Goal: Check status: Check status

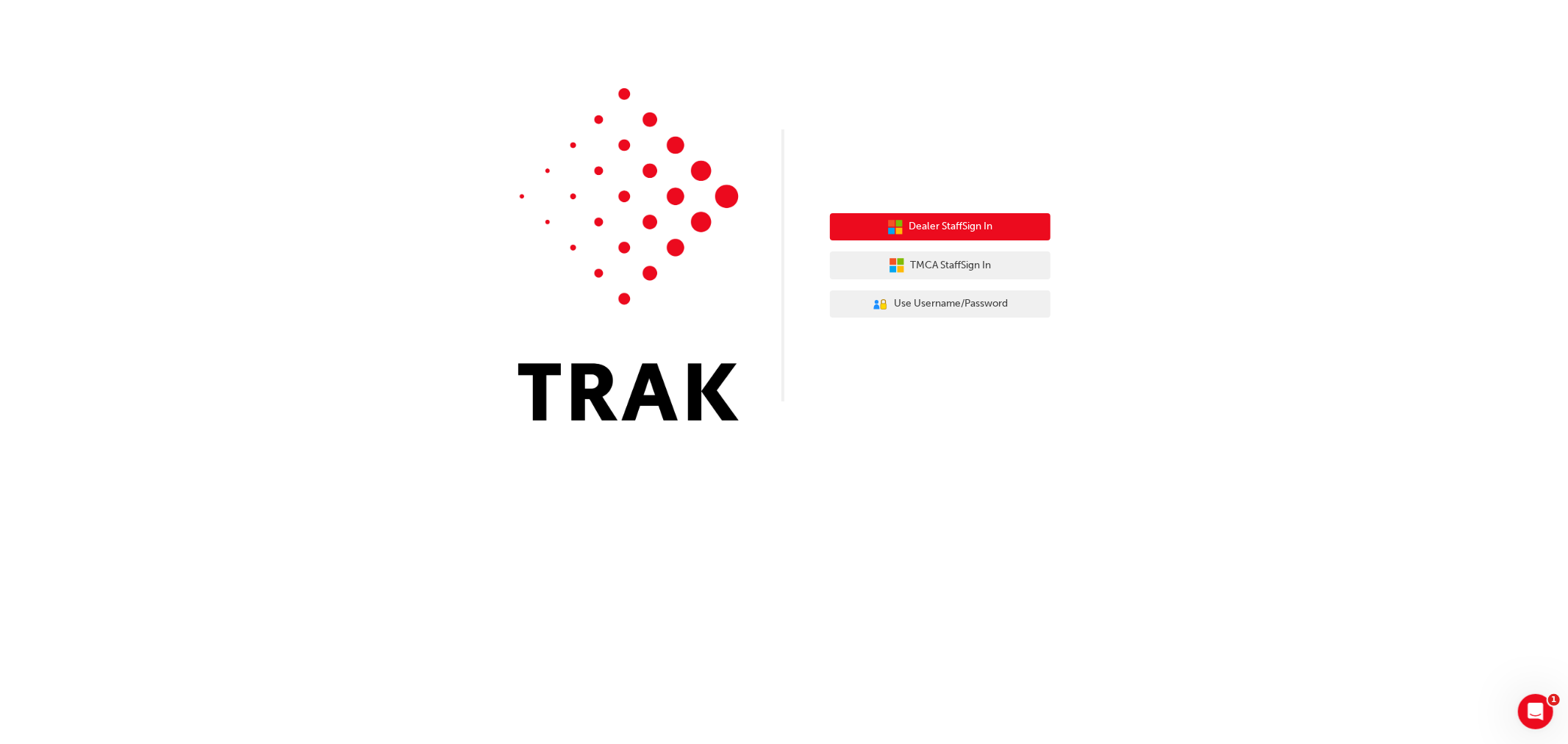
click at [916, 236] on button "Dealer Staff Sign In" at bounding box center [940, 227] width 220 height 28
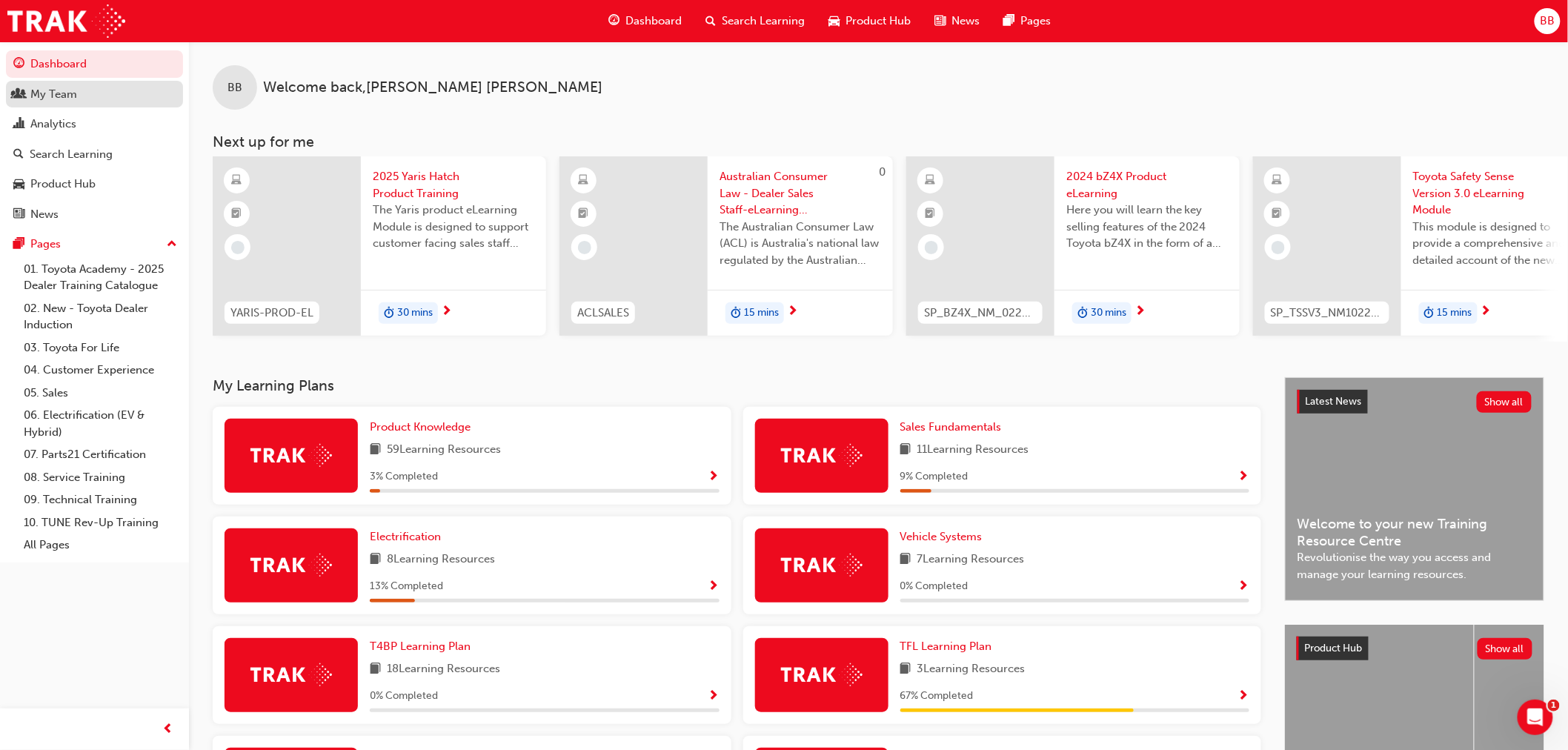
click at [68, 99] on div "My Team" at bounding box center [54, 95] width 47 height 17
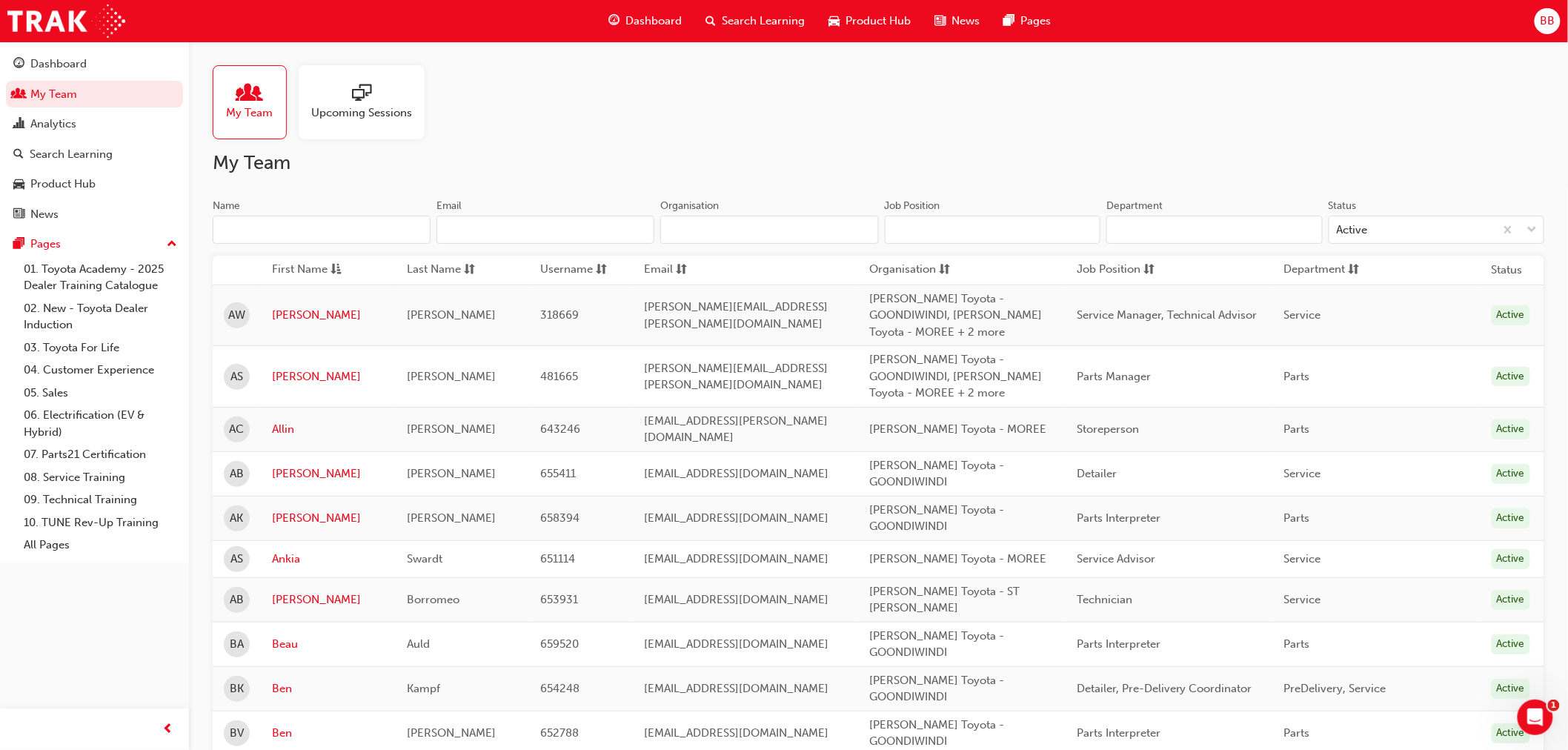
click at [292, 234] on input "Name" at bounding box center [322, 230] width 218 height 29
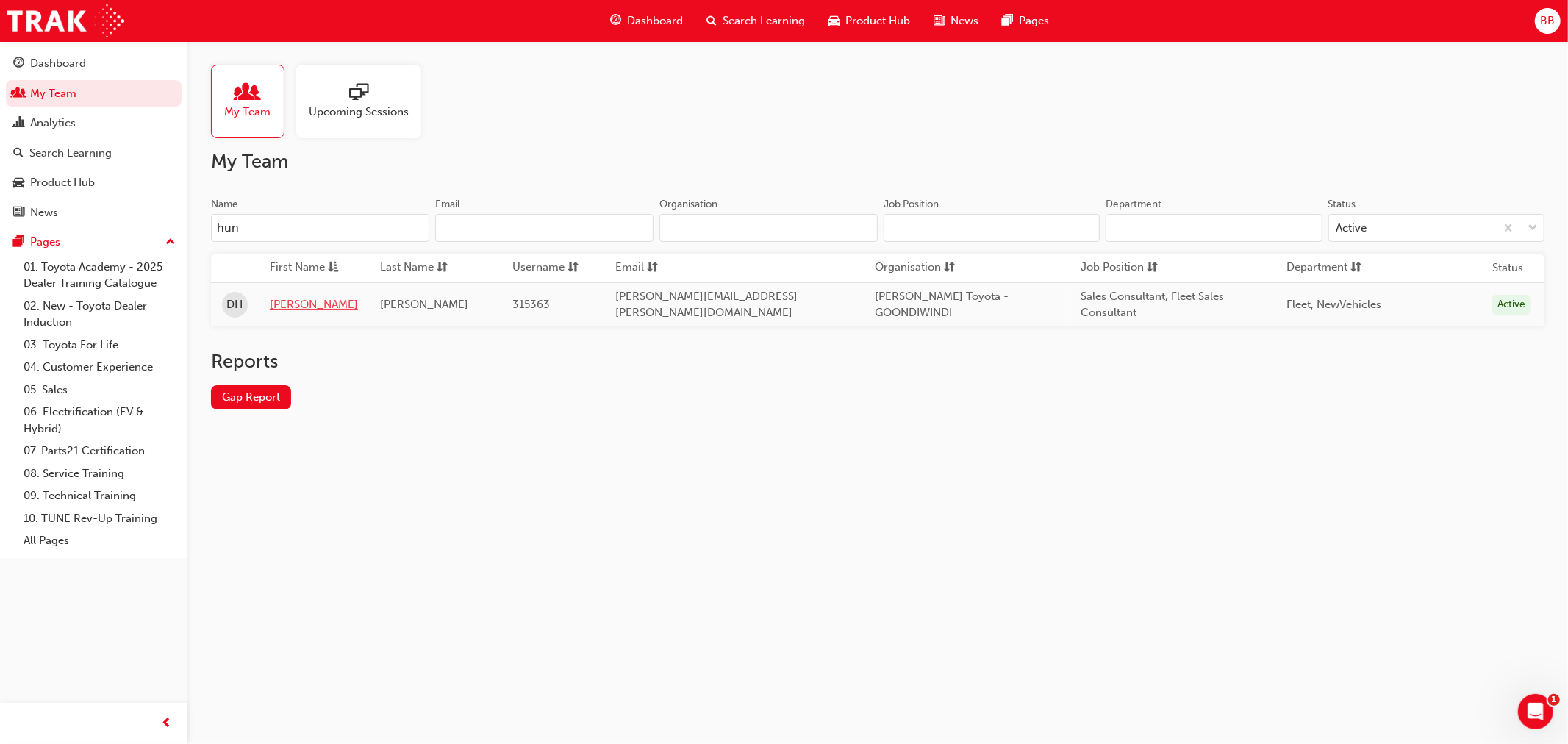
type input "hun"
click at [289, 305] on link "[PERSON_NAME]" at bounding box center [314, 305] width 88 height 17
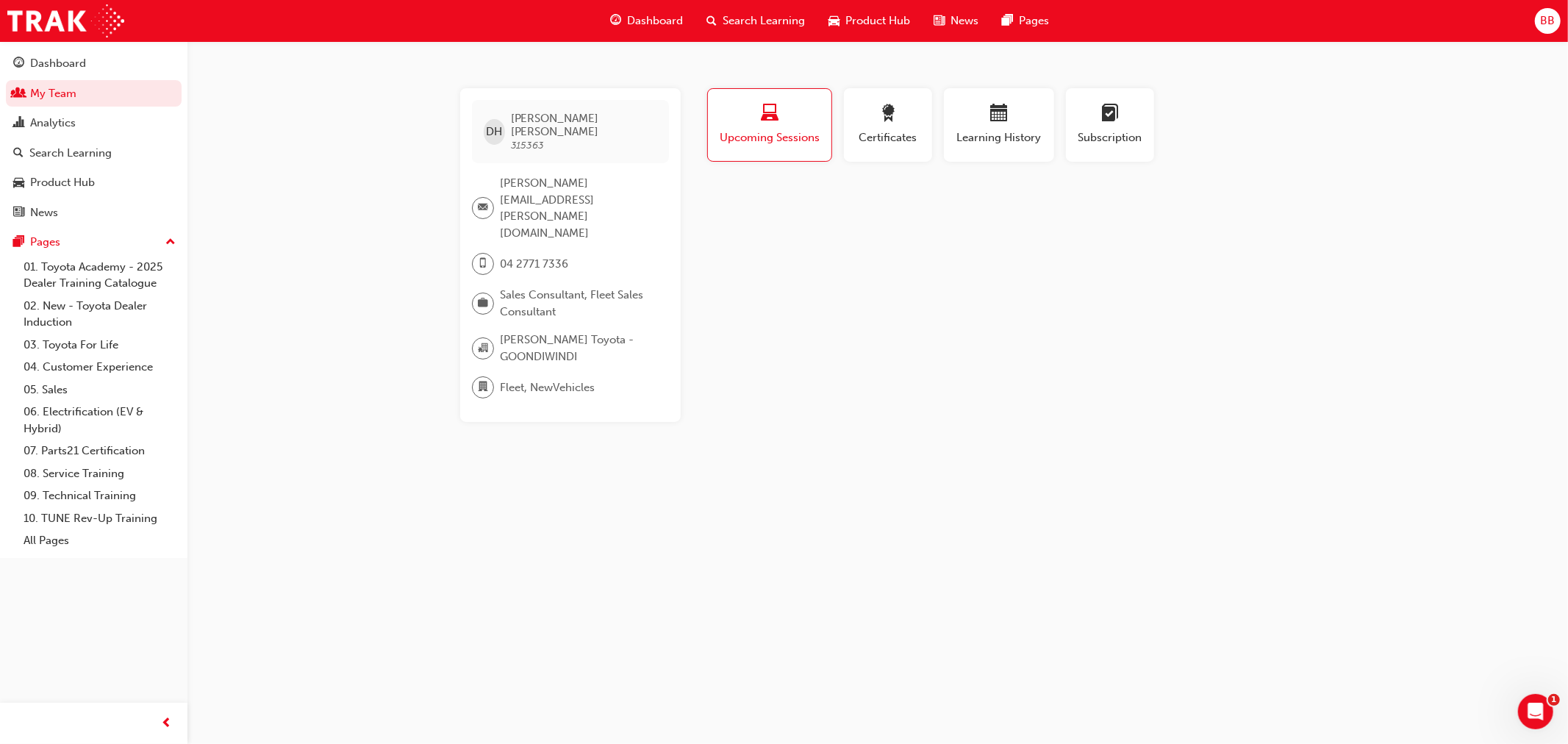
click at [747, 22] on span "Search Learning" at bounding box center [764, 21] width 82 height 17
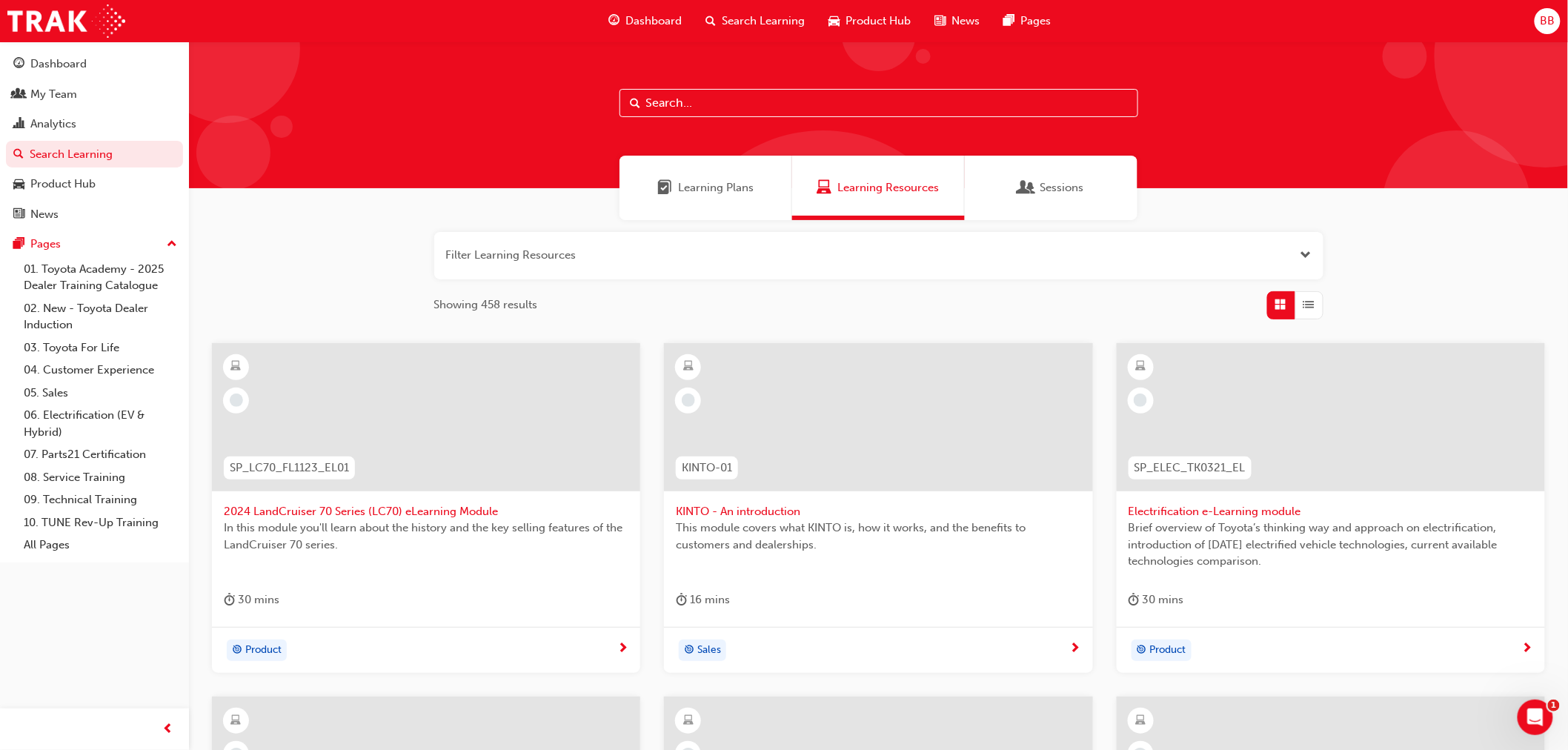
click at [693, 109] on input "text" at bounding box center [879, 103] width 519 height 29
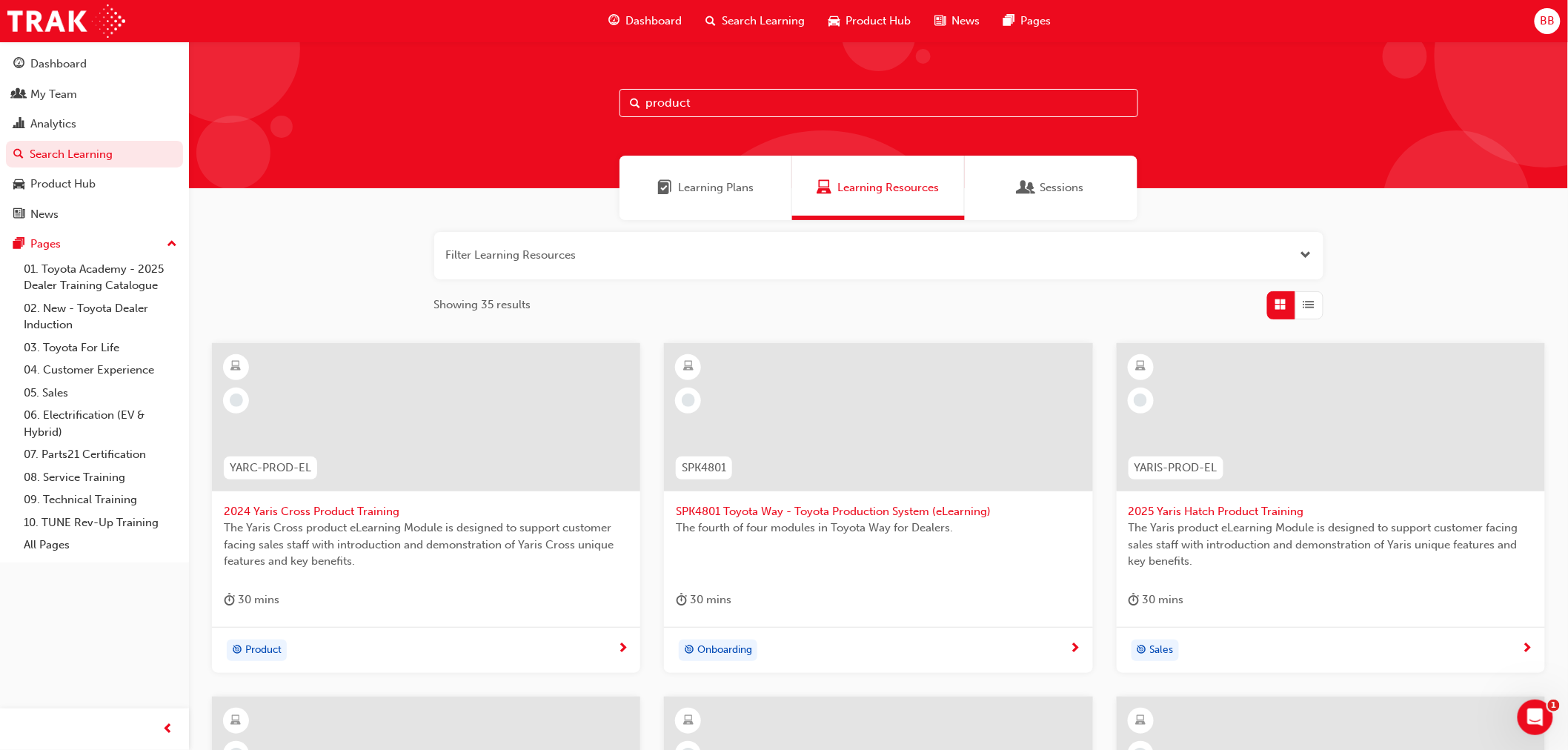
type input "product"
click at [1072, 194] on span "Sessions" at bounding box center [1062, 188] width 44 height 17
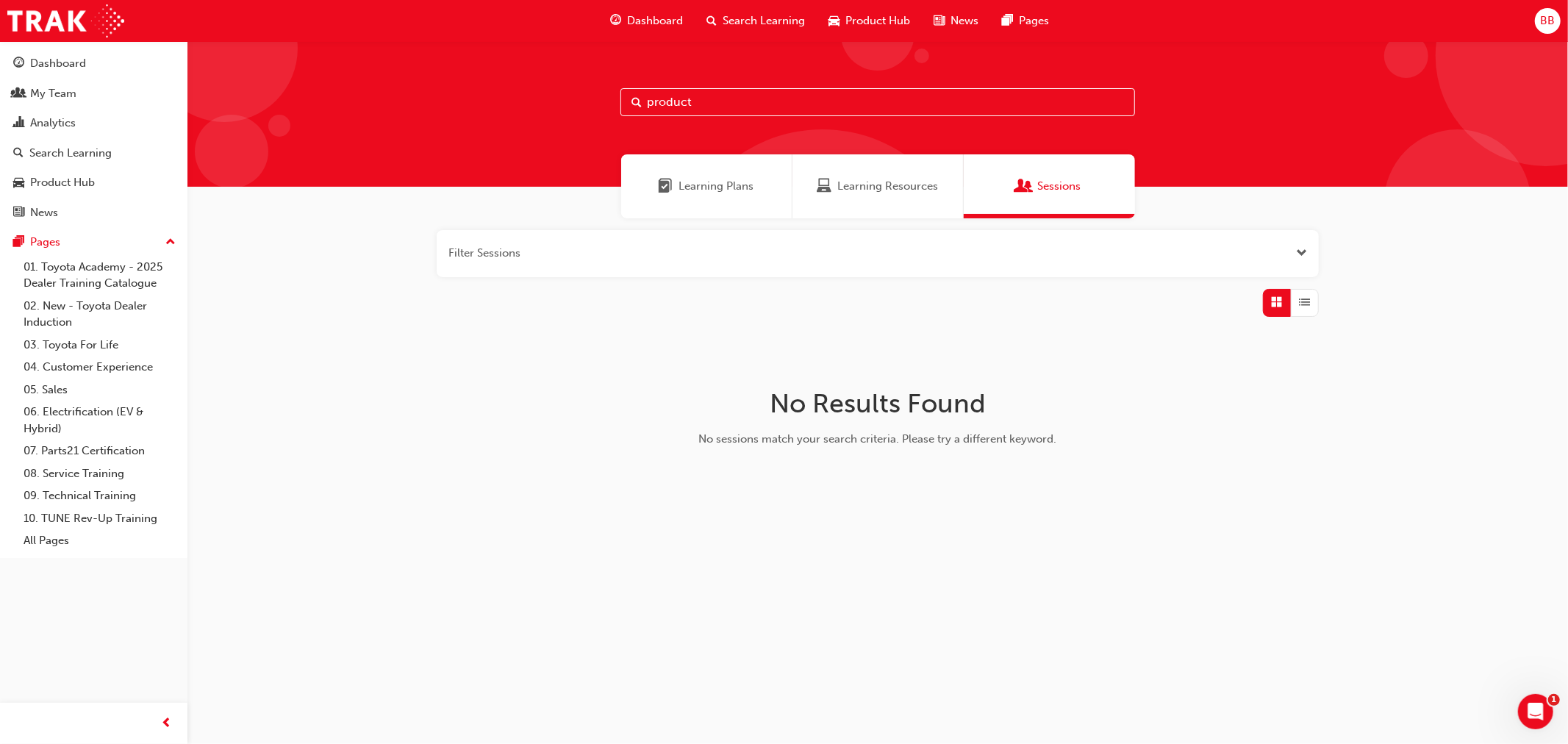
click at [879, 192] on span "Learning Resources" at bounding box center [887, 186] width 101 height 17
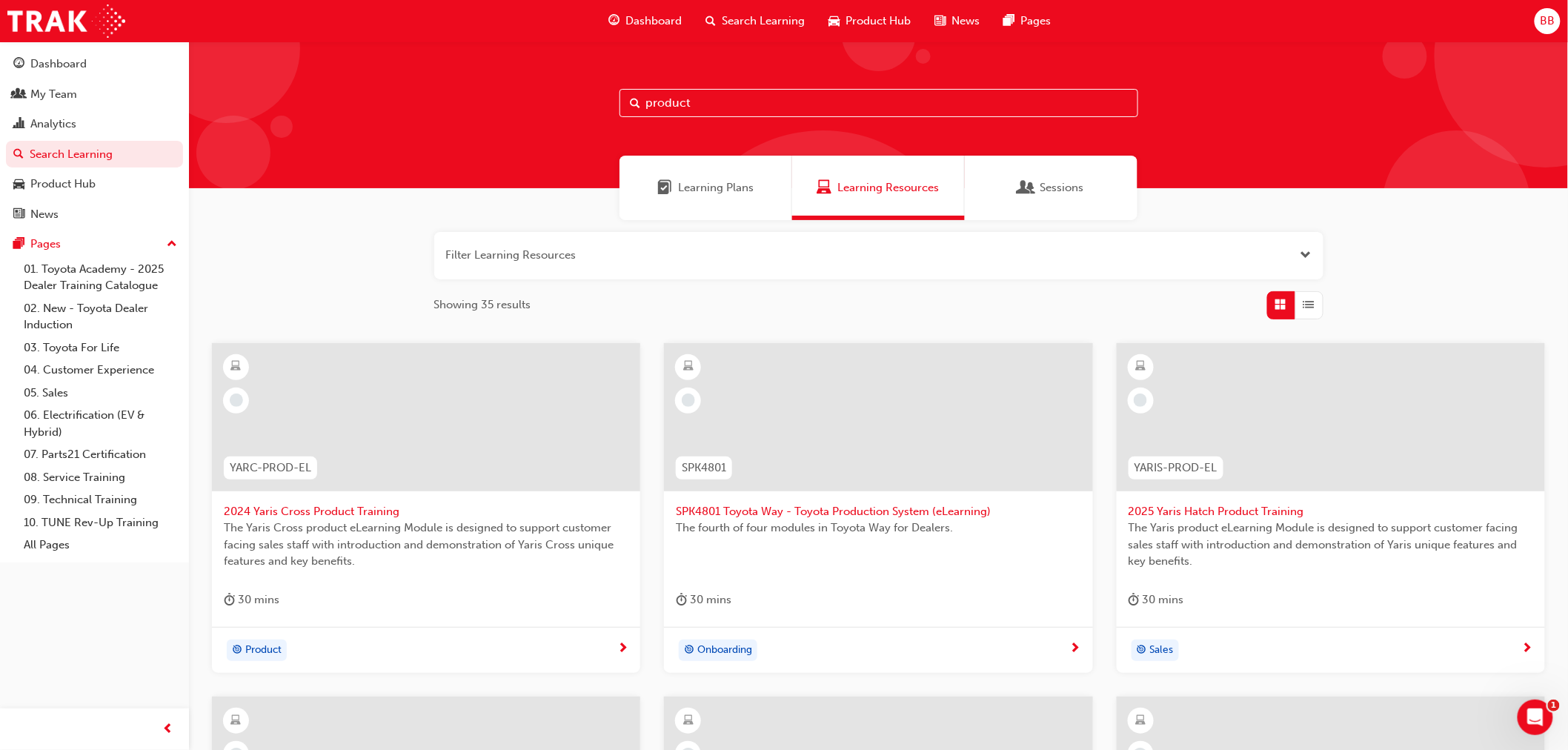
click at [736, 191] on span "Learning Plans" at bounding box center [716, 188] width 75 height 17
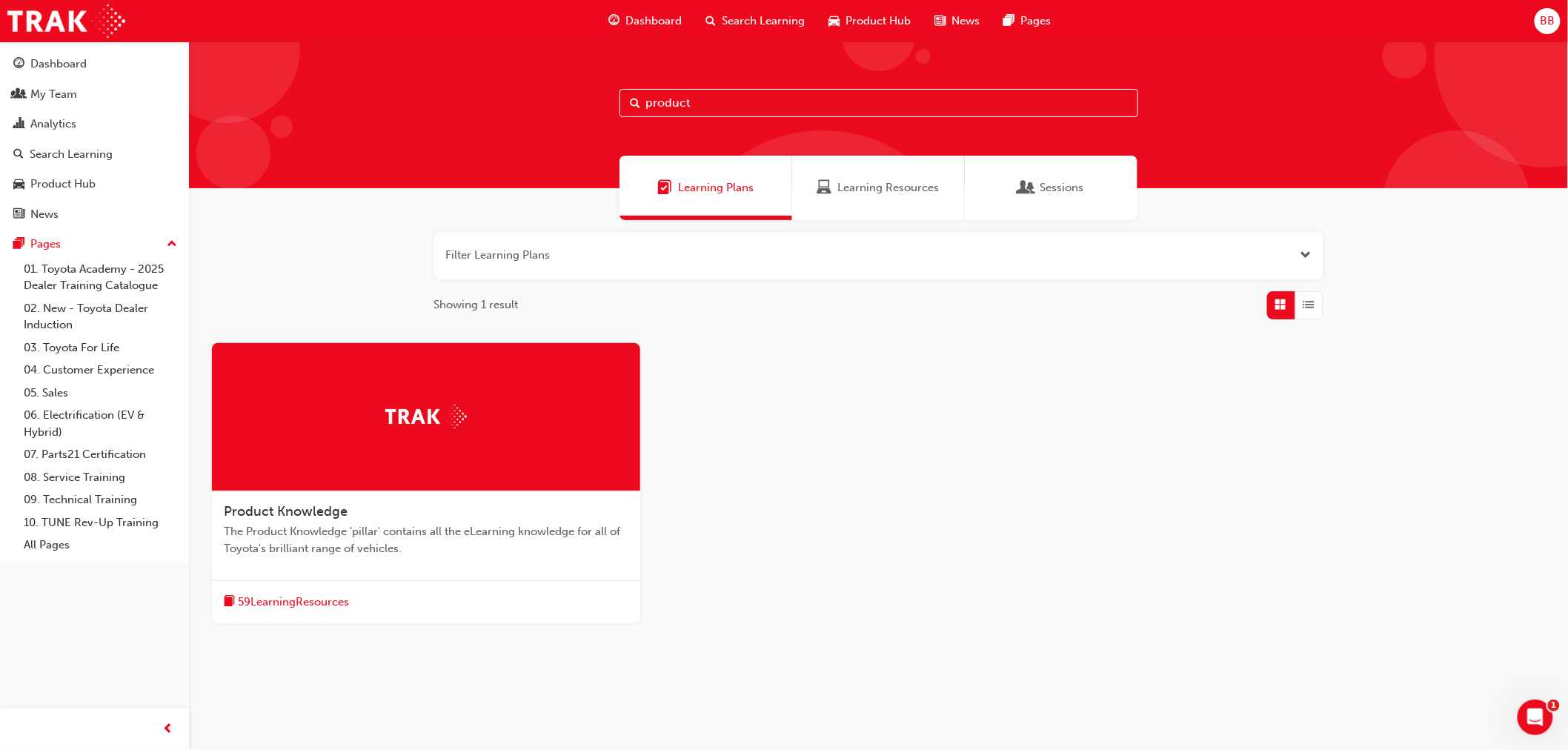
click at [290, 607] on span "59 Learning Resources" at bounding box center [293, 602] width 112 height 17
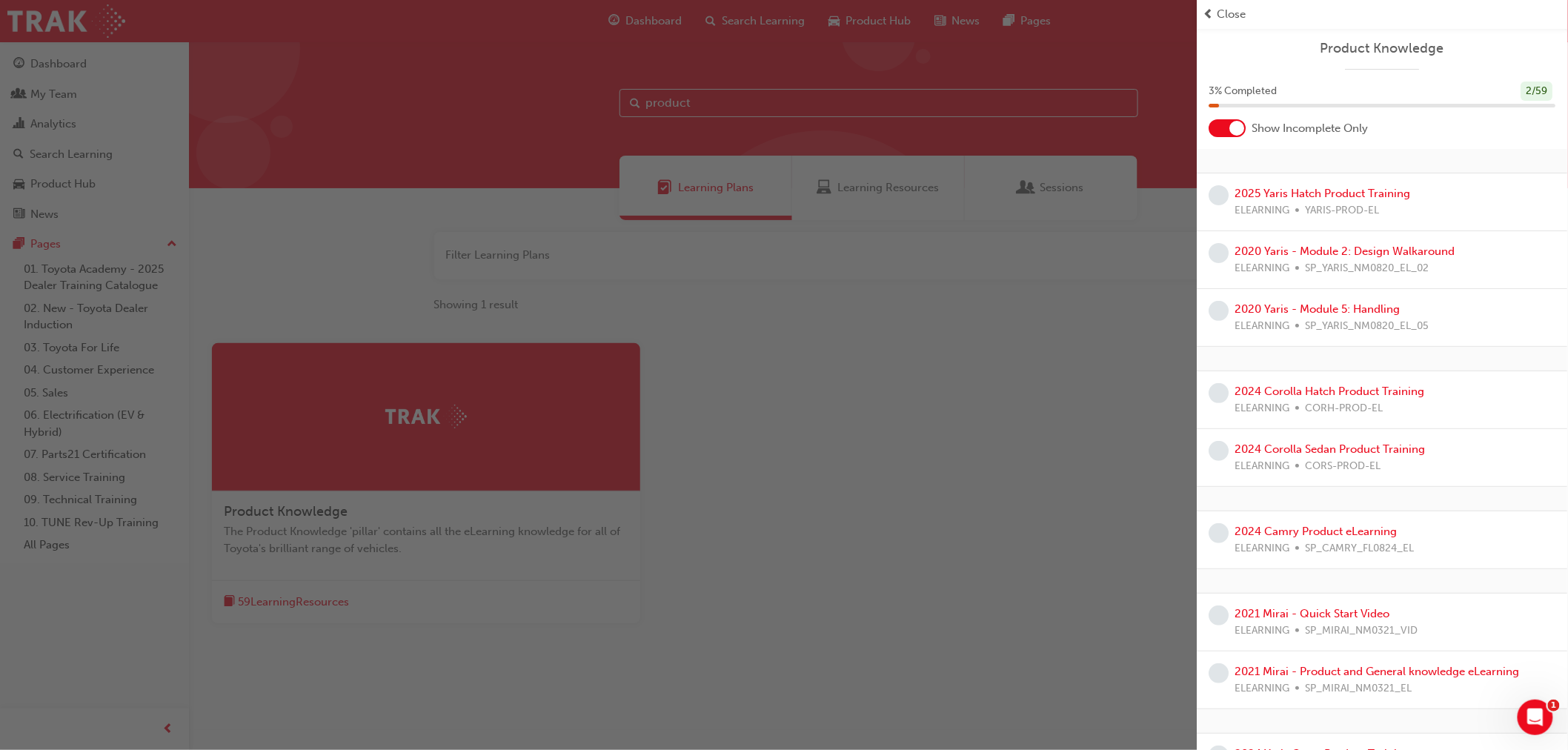
click at [1212, 15] on span "prev-icon" at bounding box center [1208, 14] width 11 height 17
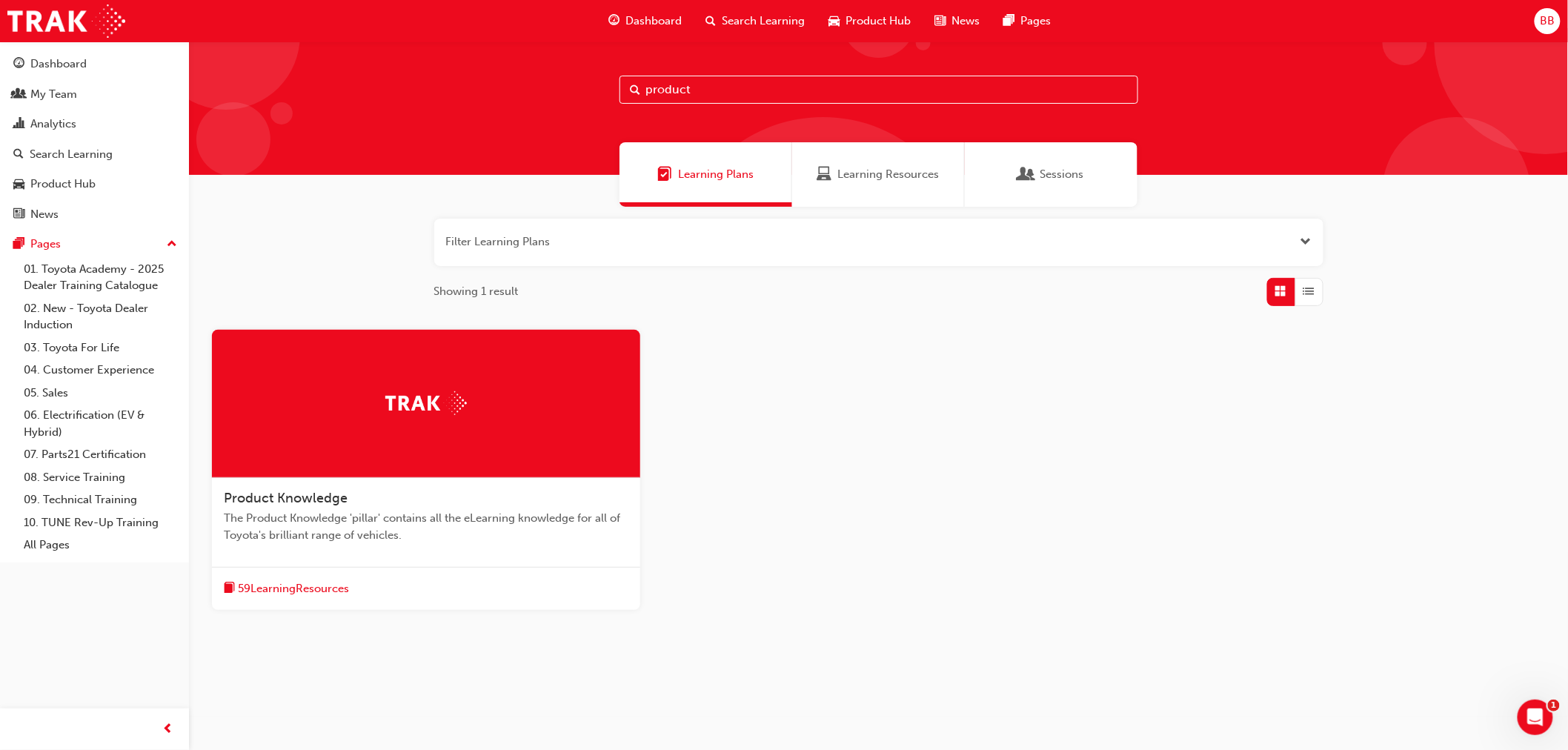
scroll to position [17, 0]
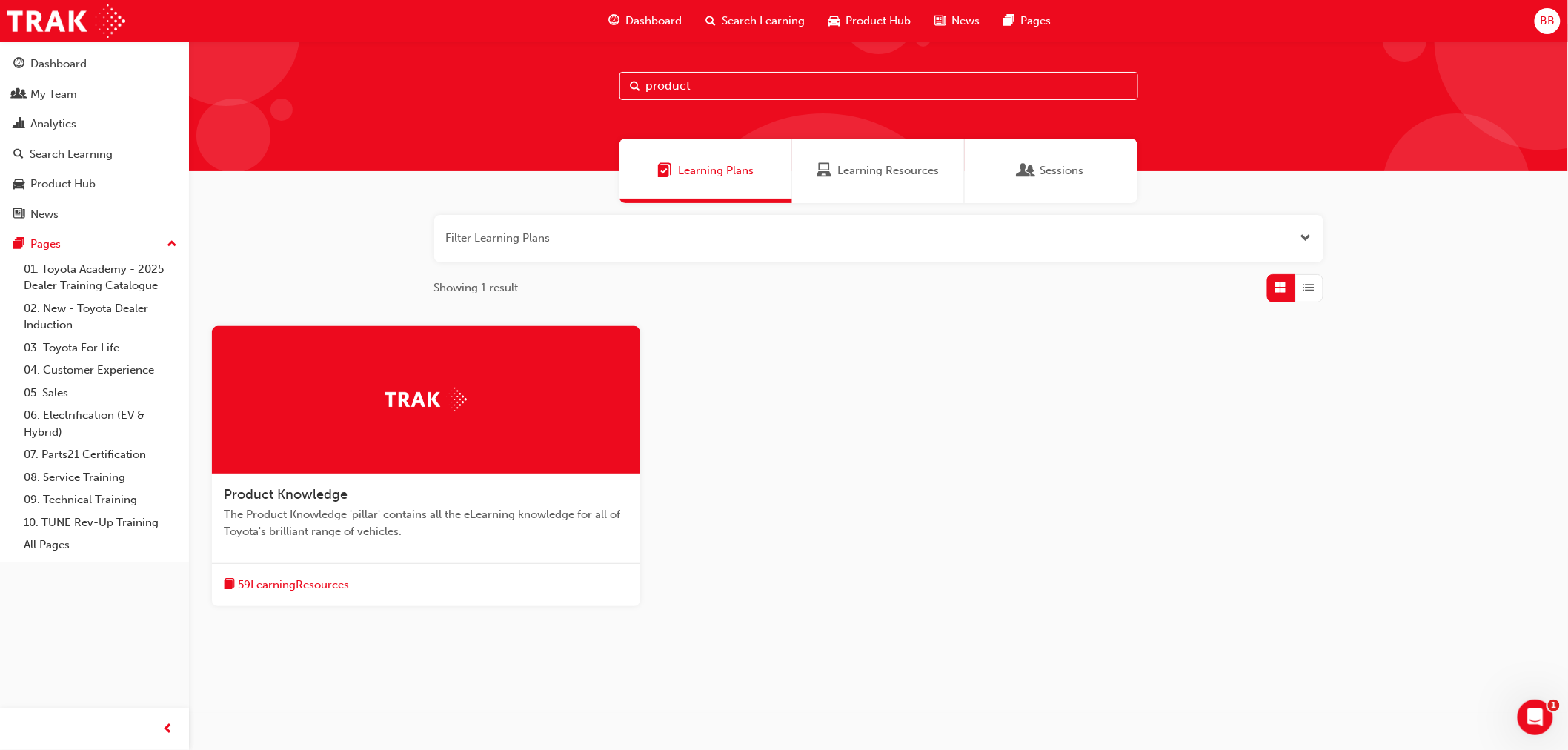
drag, startPoint x: 726, startPoint y: 172, endPoint x: 714, endPoint y: 171, distance: 12.0
click at [714, 171] on span "Learning Plans" at bounding box center [716, 171] width 75 height 17
drag, startPoint x: 276, startPoint y: 581, endPoint x: 734, endPoint y: 495, distance: 466.0
click at [734, 495] on div "Product Knowledge The Product Knowledge 'pillar' contains all the eLearning kno…" at bounding box center [879, 478] width 1357 height 304
click at [446, 403] on img at bounding box center [426, 398] width 81 height 23
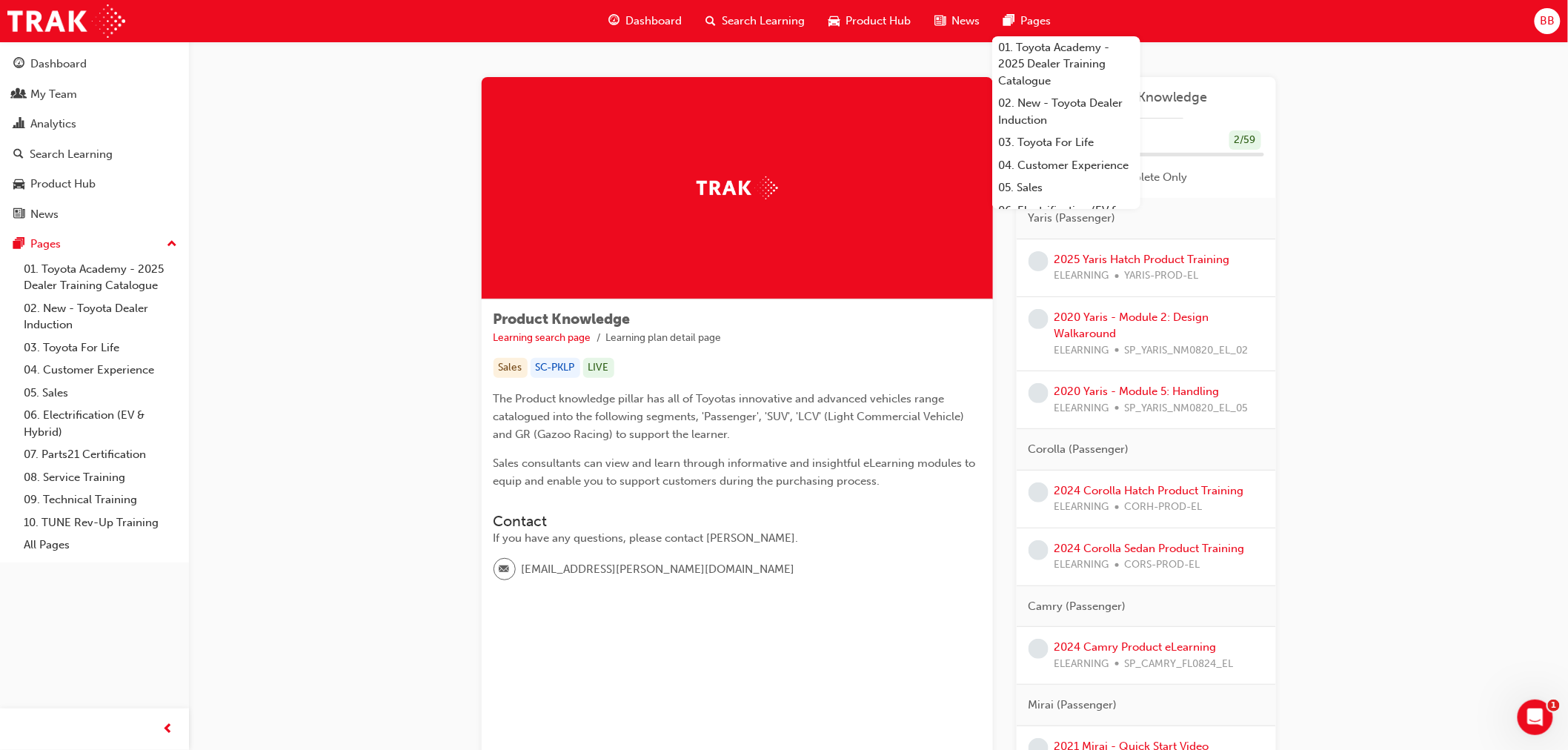
click at [1020, 16] on div "Pages" at bounding box center [1027, 21] width 71 height 30
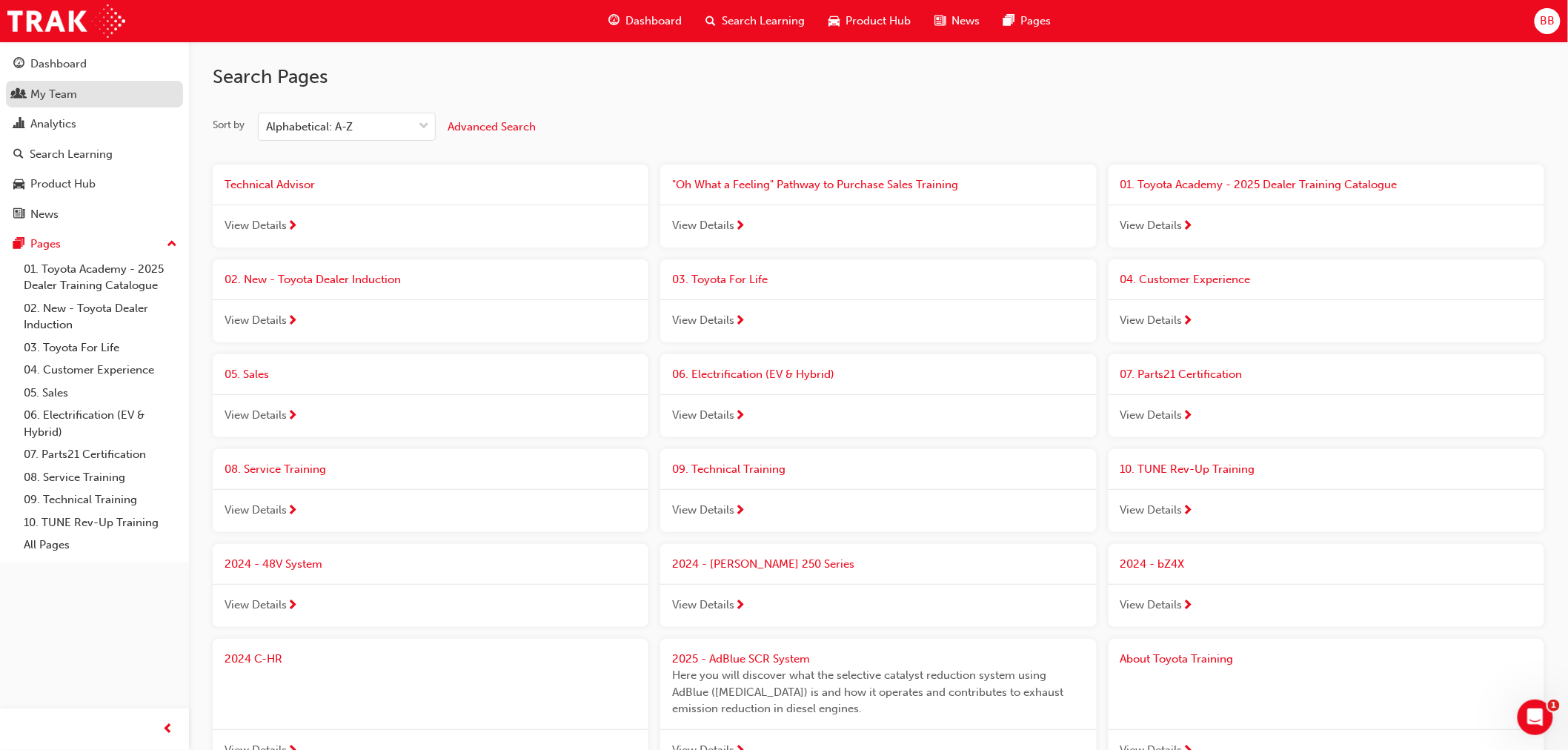
click at [64, 100] on div "My Team" at bounding box center [54, 95] width 47 height 17
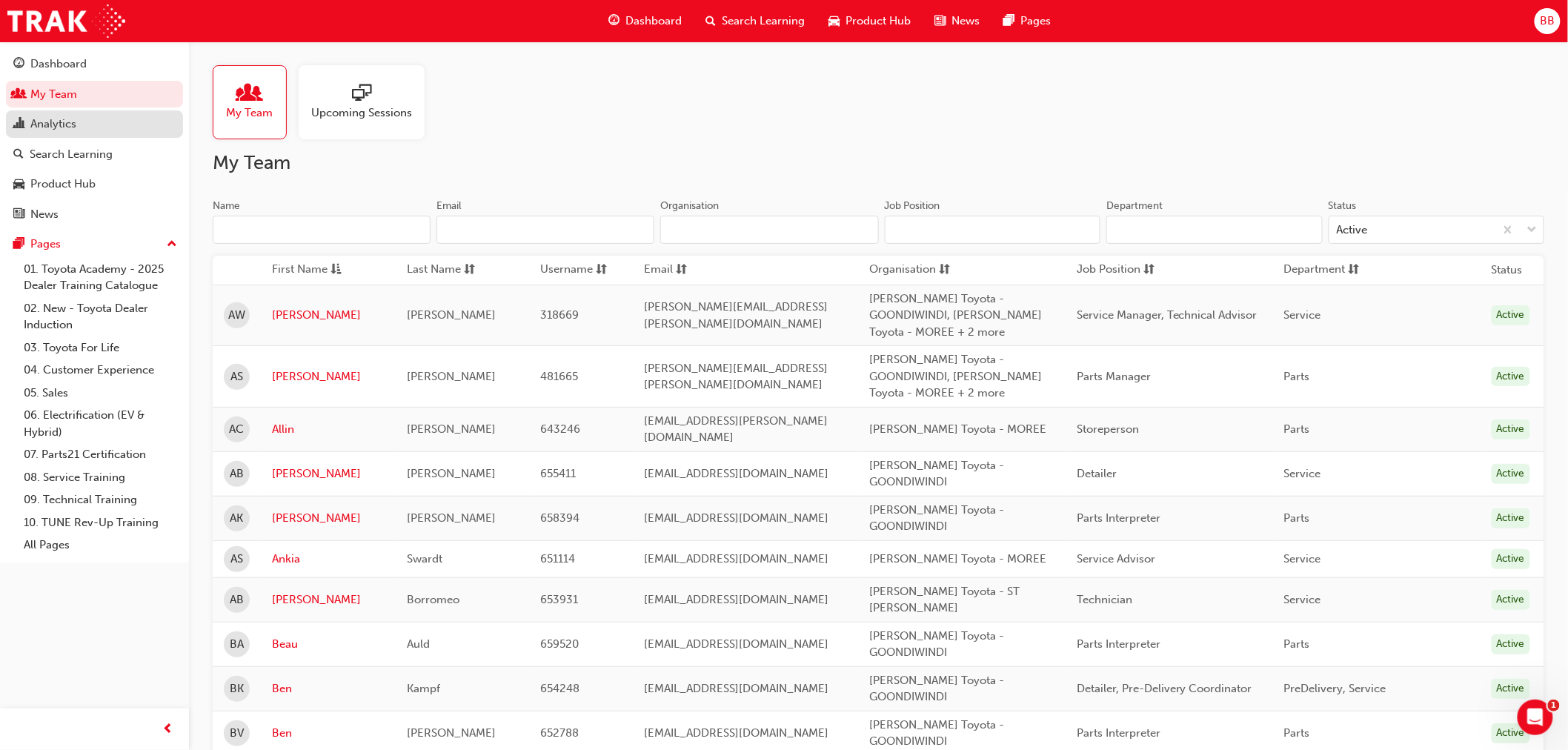
click at [67, 133] on div "Analytics" at bounding box center [53, 124] width 46 height 17
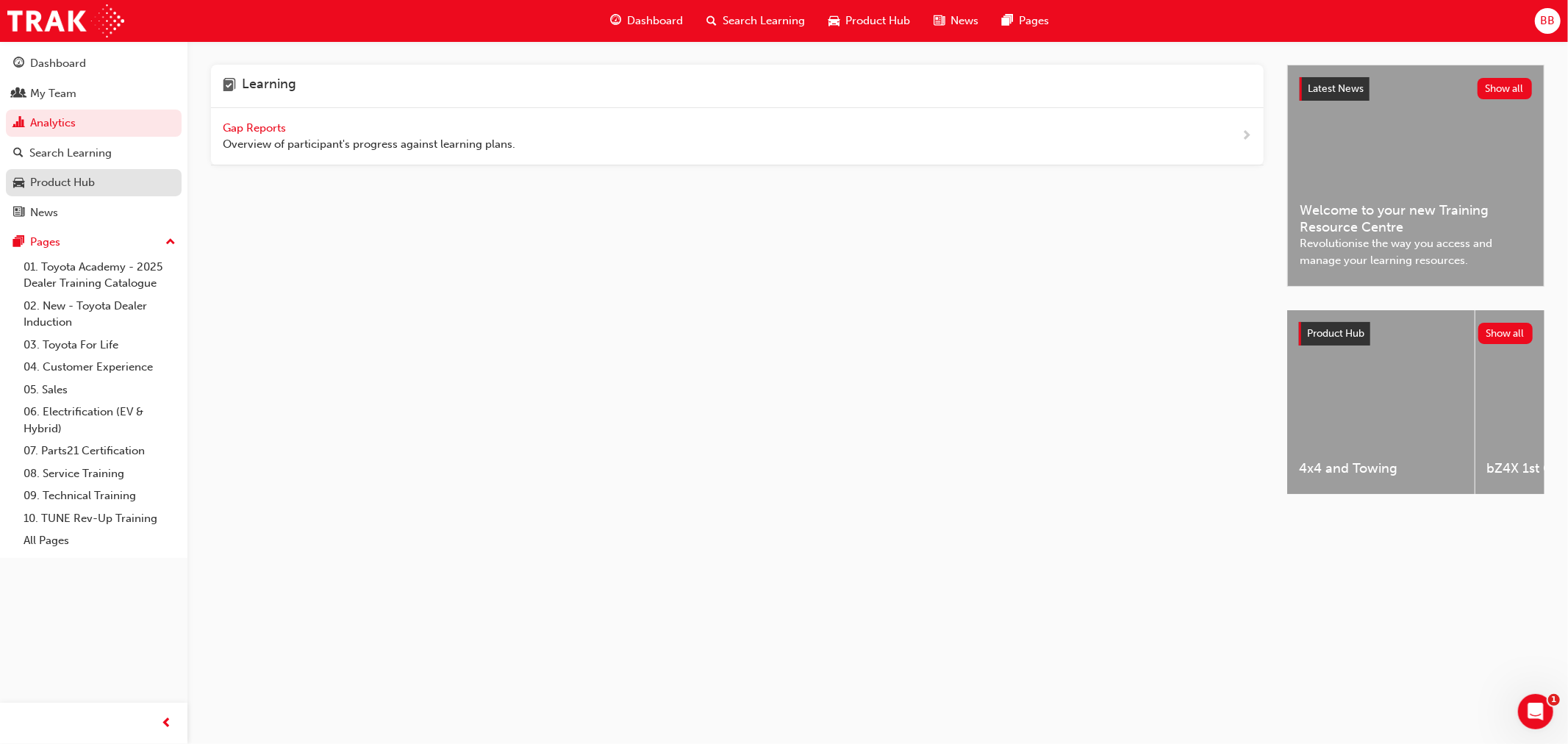
click at [50, 184] on div "Product Hub" at bounding box center [62, 182] width 65 height 17
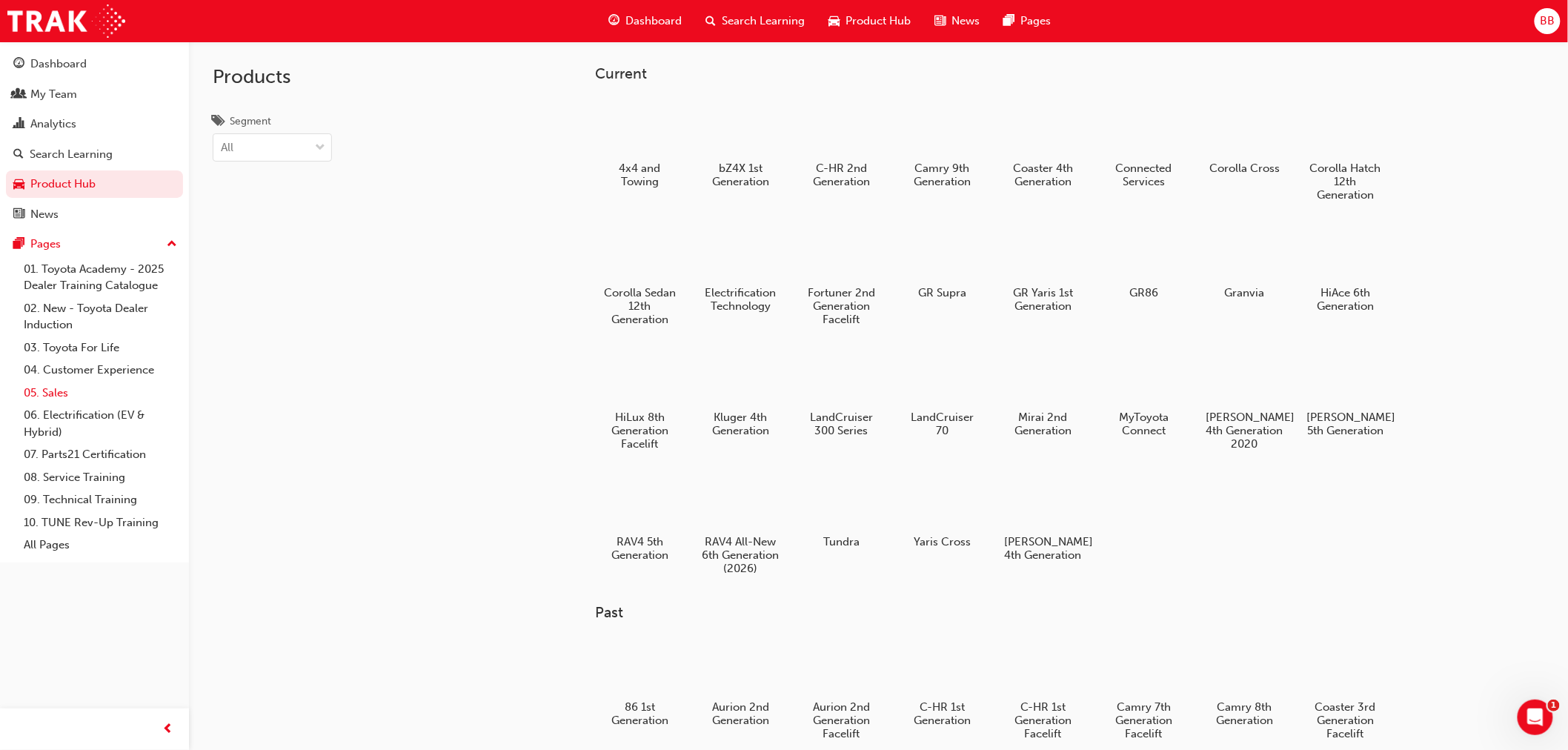
click at [57, 397] on link "05. Sales" at bounding box center [100, 393] width 165 height 23
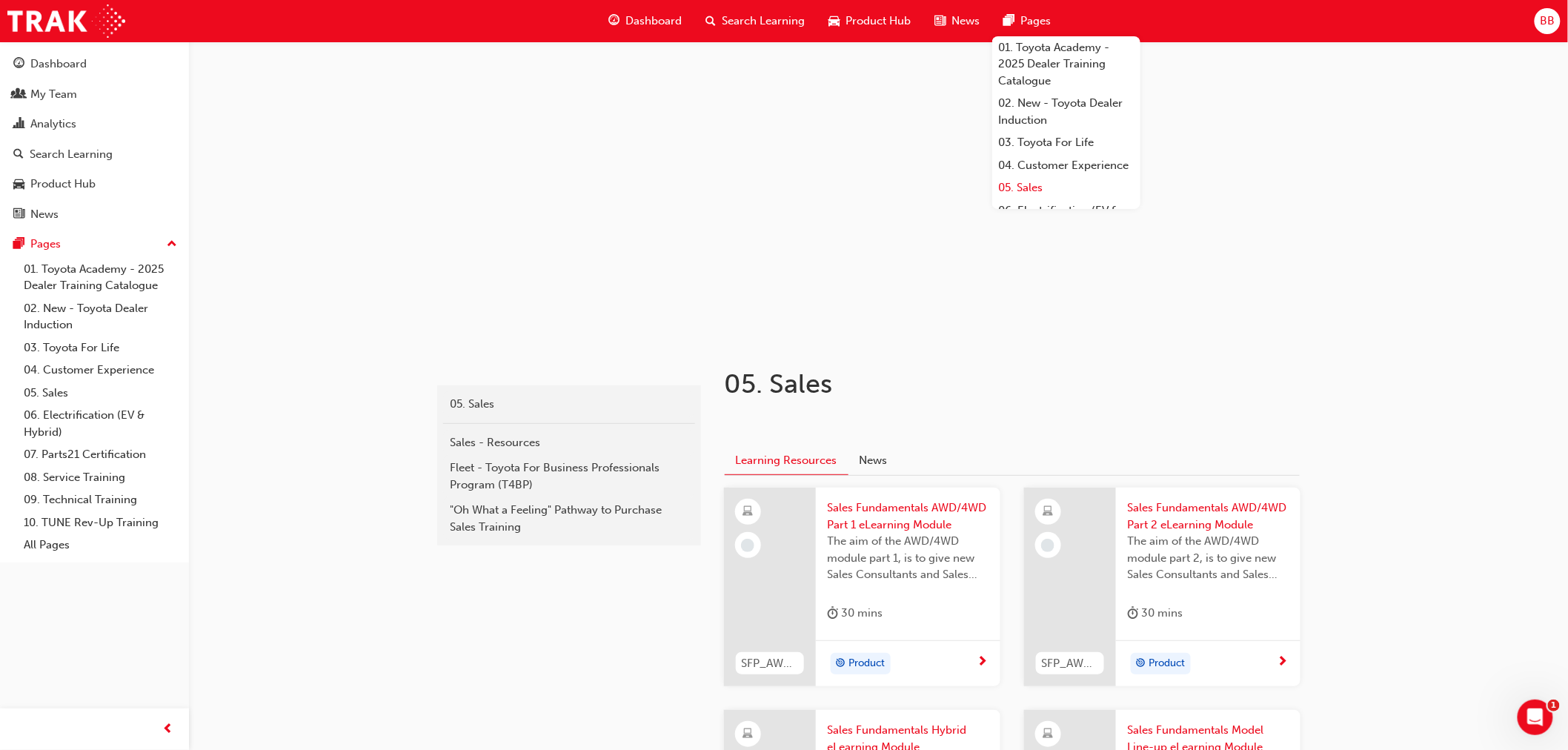
click at [1036, 200] on link "05. Sales" at bounding box center [1066, 187] width 148 height 23
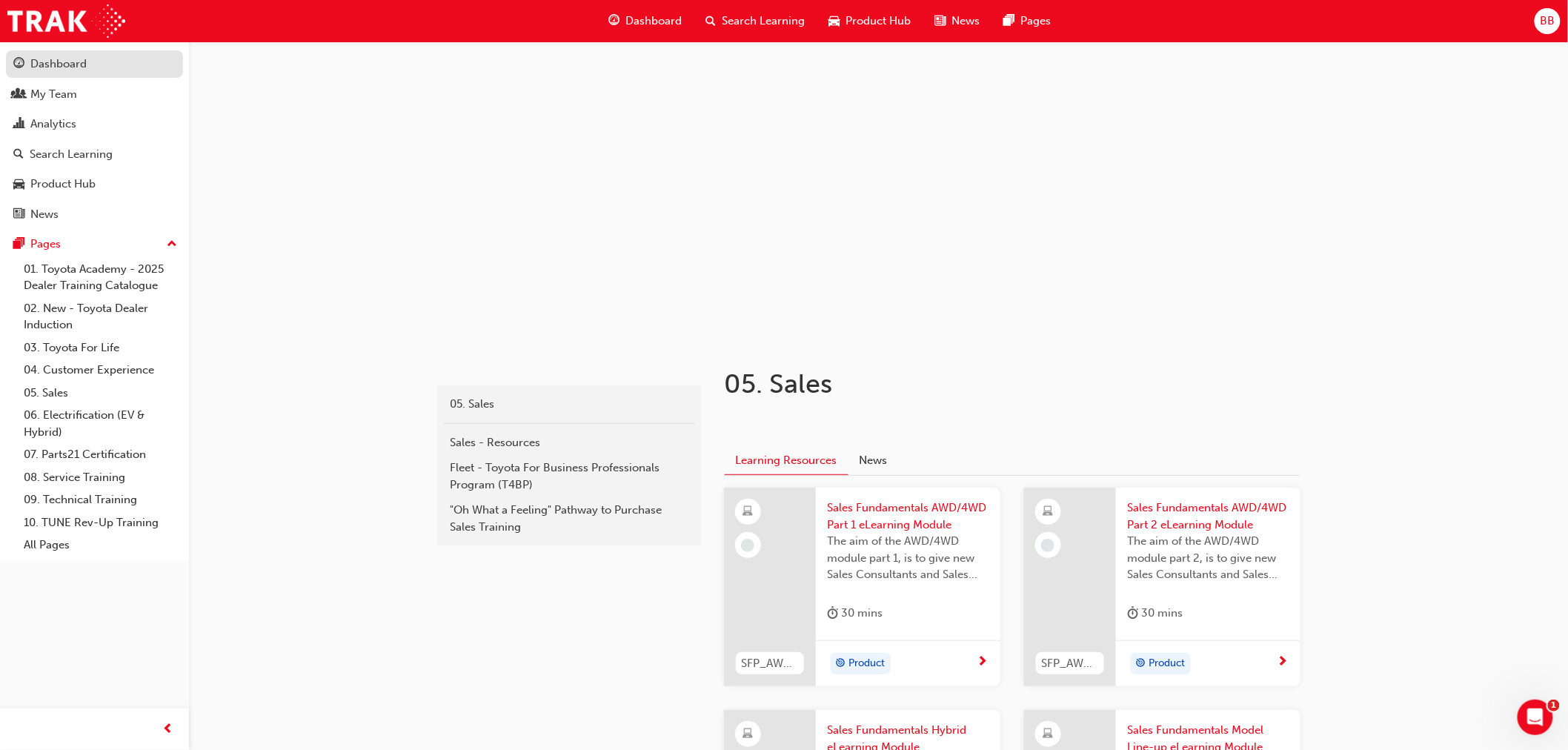
click at [47, 69] on div "Dashboard" at bounding box center [58, 64] width 56 height 17
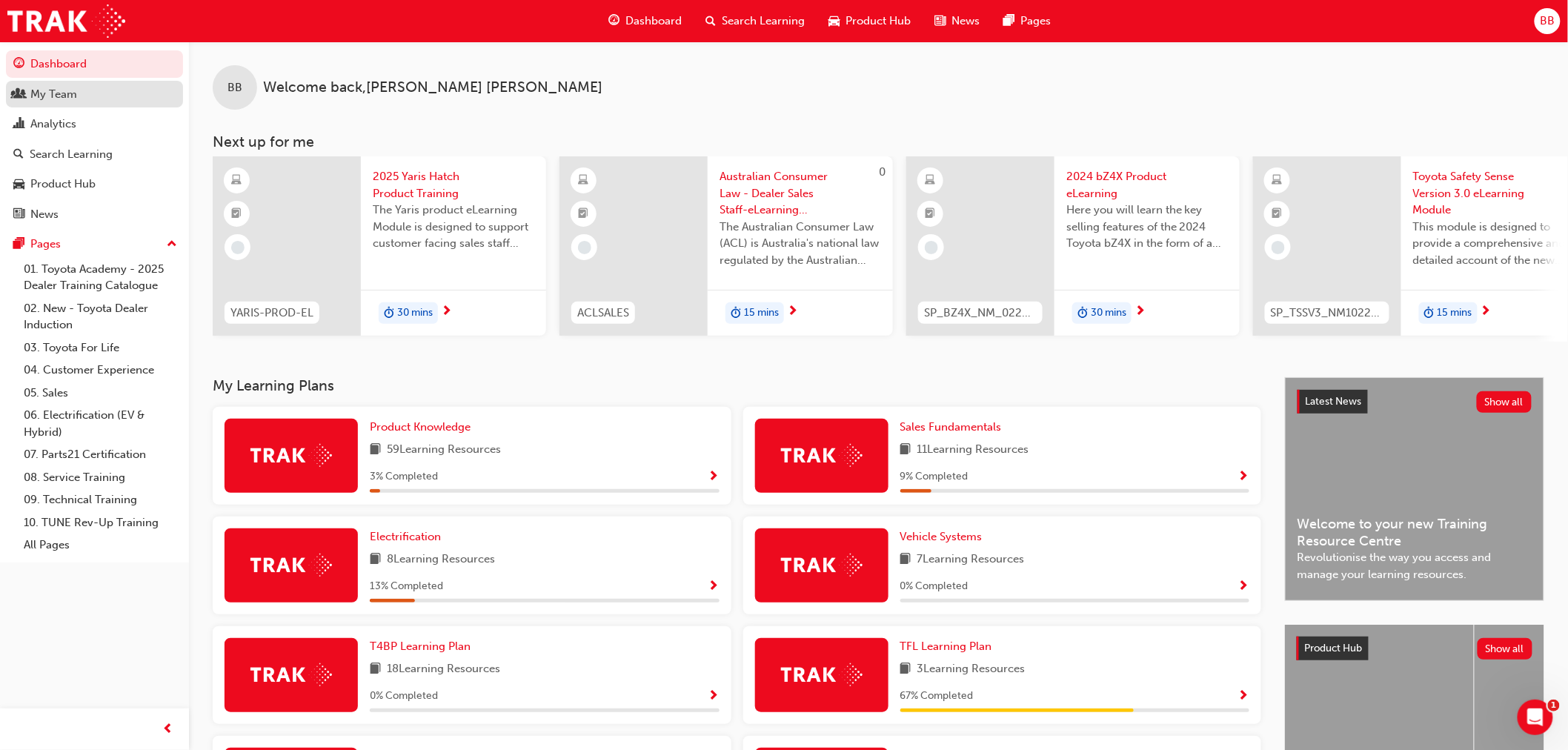
drag, startPoint x: 241, startPoint y: 96, endPoint x: 69, endPoint y: 92, distance: 172.0
click at [69, 92] on div "My Team" at bounding box center [54, 95] width 47 height 17
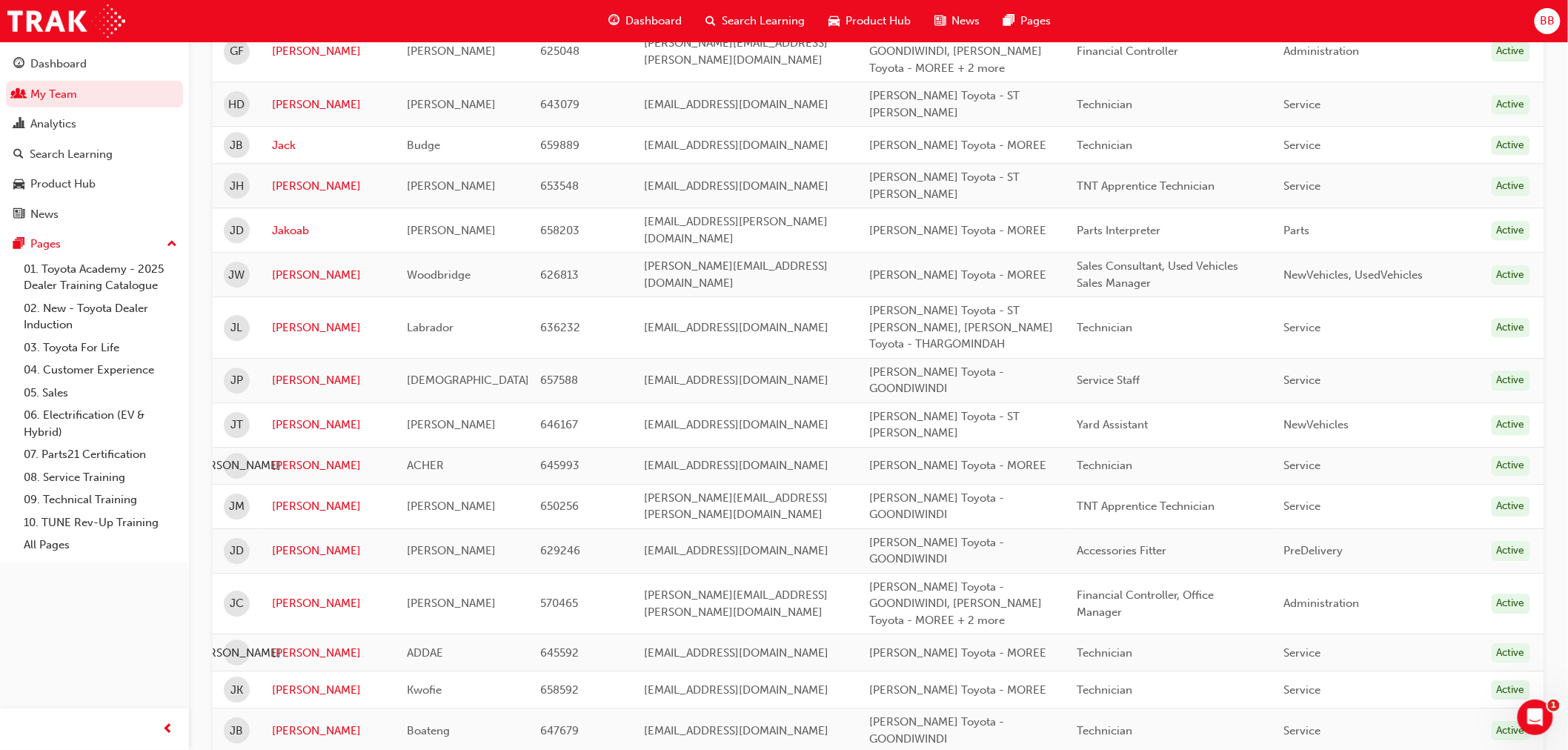
scroll to position [1685, 0]
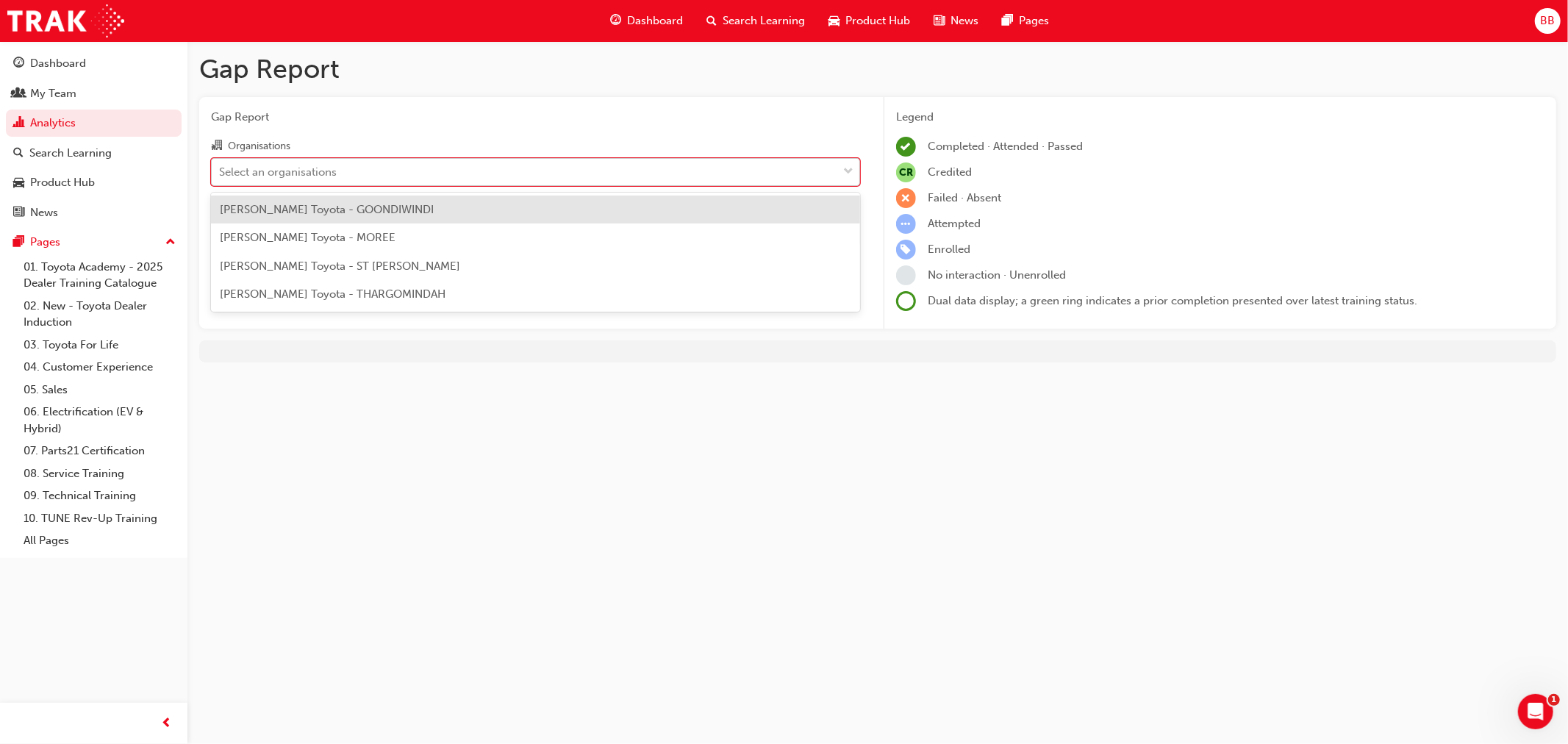
click at [685, 169] on div "Select an organisations" at bounding box center [524, 171] width 626 height 26
click at [220, 169] on input "Organisations option [PERSON_NAME] Toyota - GOONDIWINDI focused, 1 of 4. 4 resu…" at bounding box center [220, 171] width 2 height 12
click at [364, 218] on div "[PERSON_NAME] Toyota - GOONDIWINDI" at bounding box center [536, 210] width 649 height 28
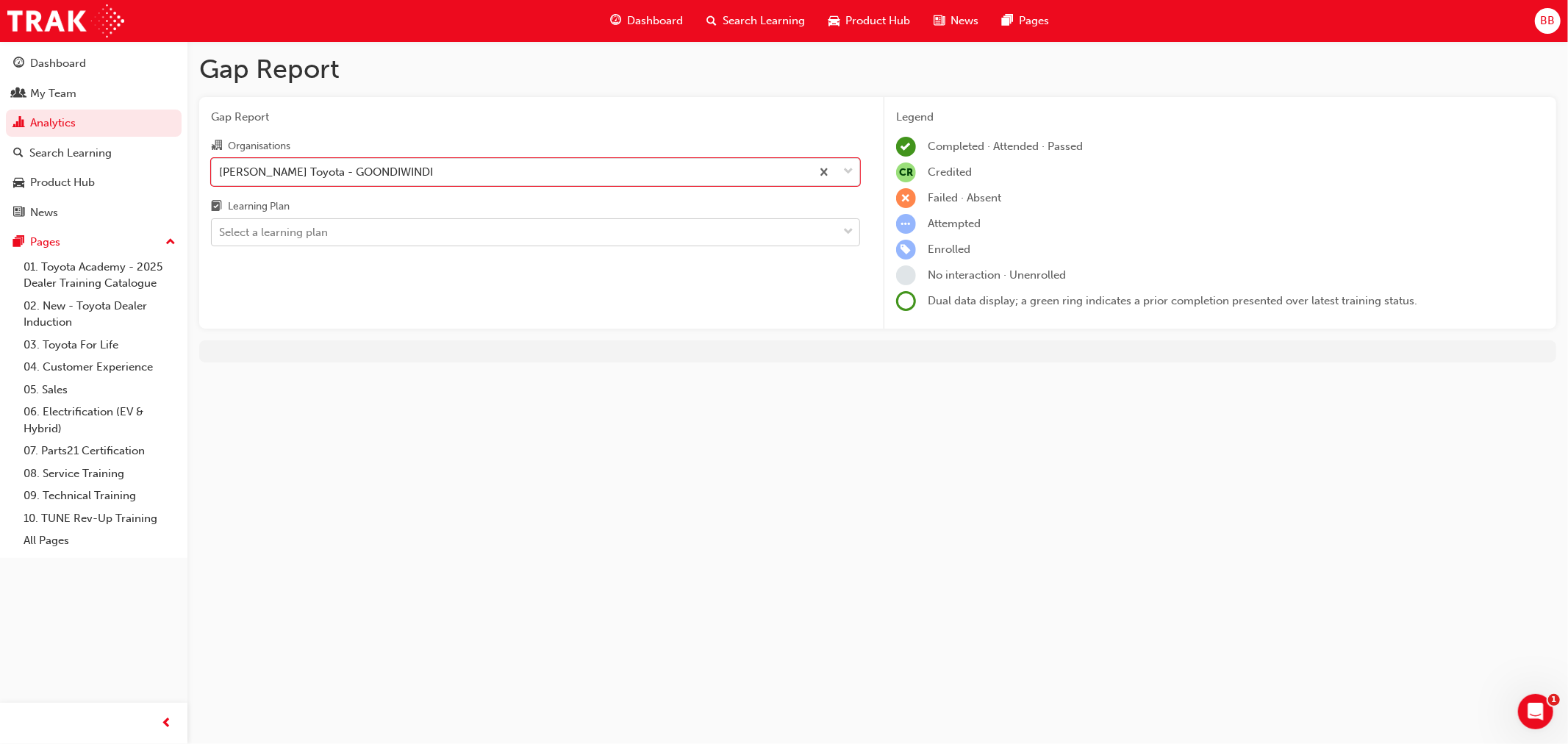
click at [458, 237] on div "Select a learning plan" at bounding box center [524, 232] width 626 height 26
click at [220, 237] on input "Learning Plan Select a learning plan" at bounding box center [220, 231] width 2 height 12
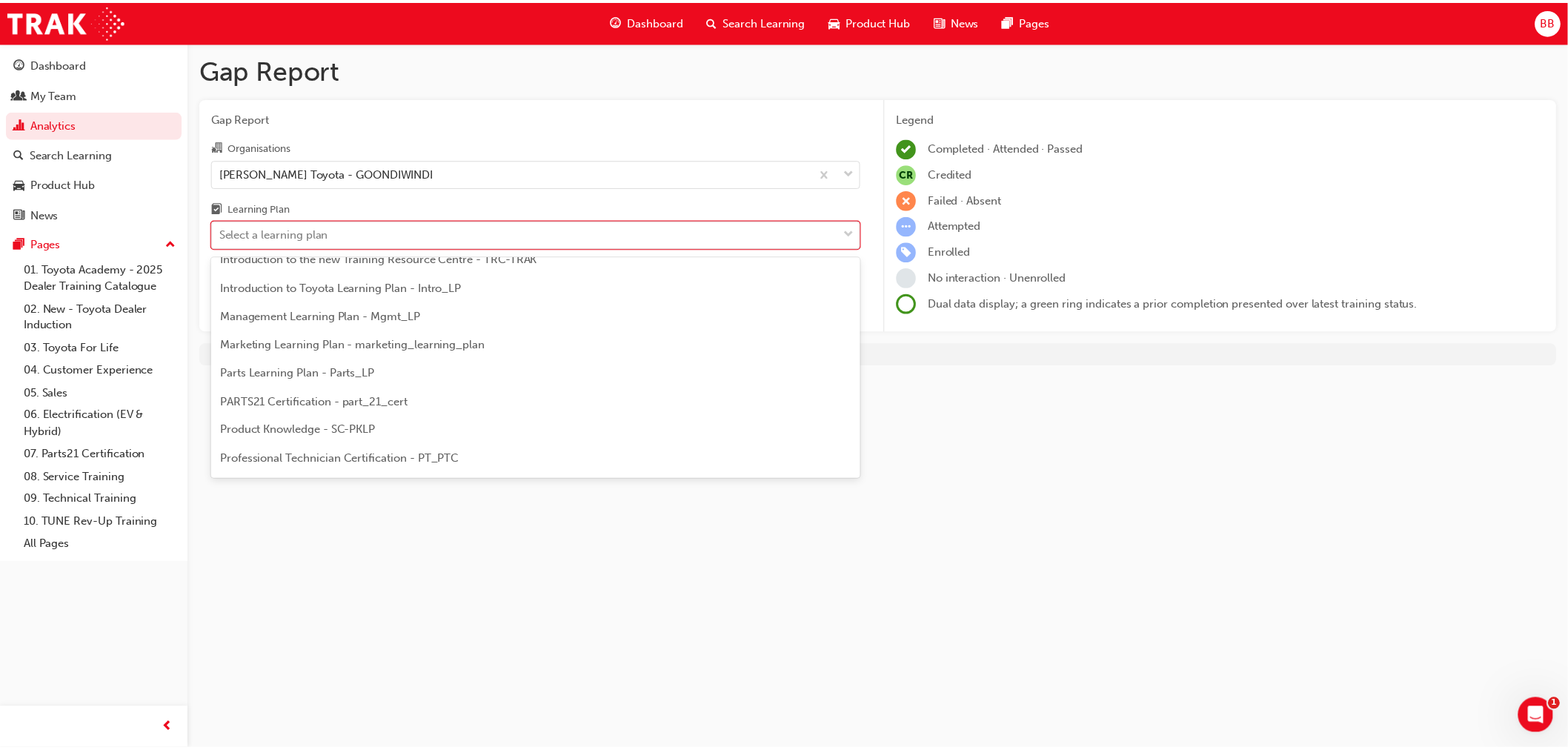
scroll to position [329, 0]
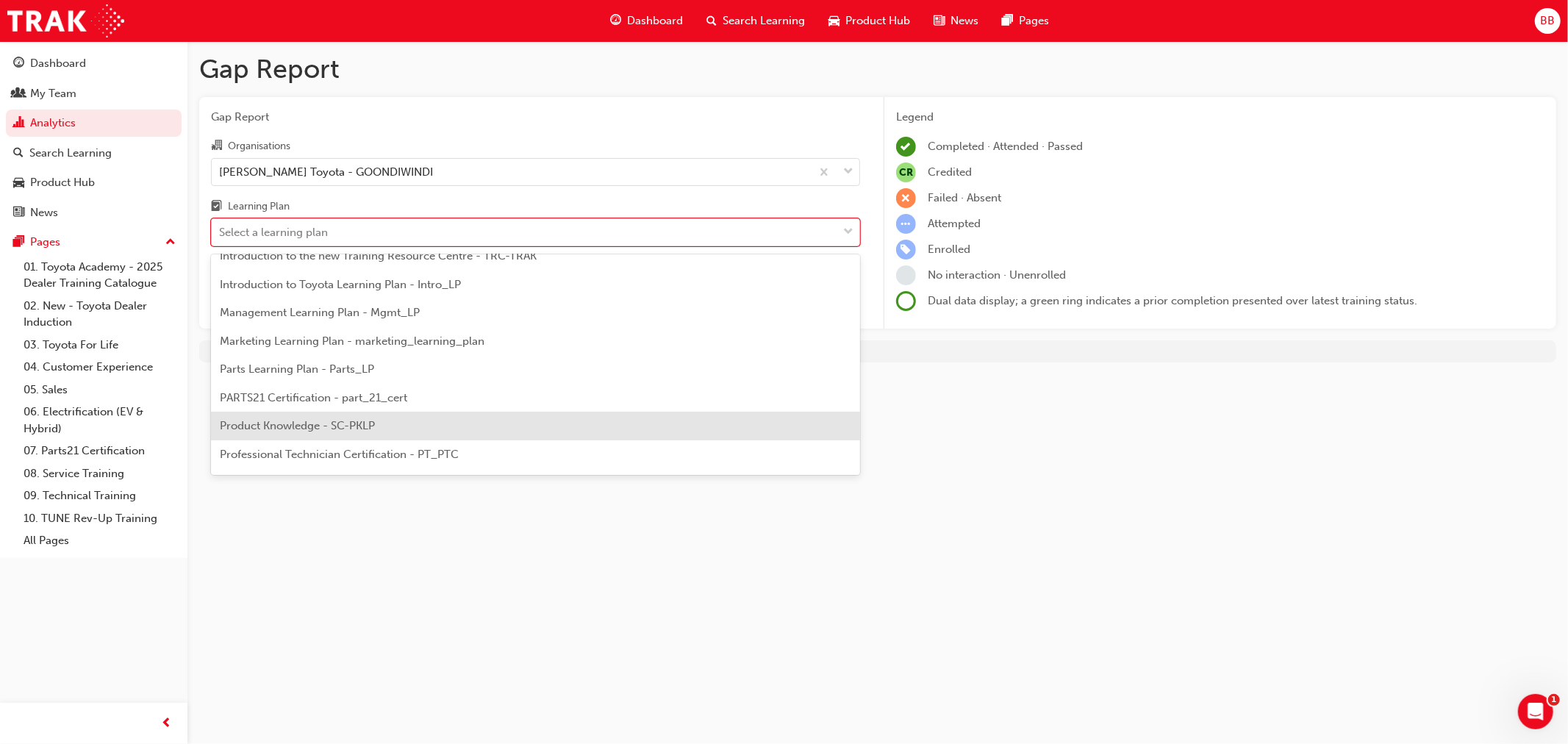
click at [368, 434] on div "Product Knowledge - SC-PKLP" at bounding box center [536, 426] width 649 height 28
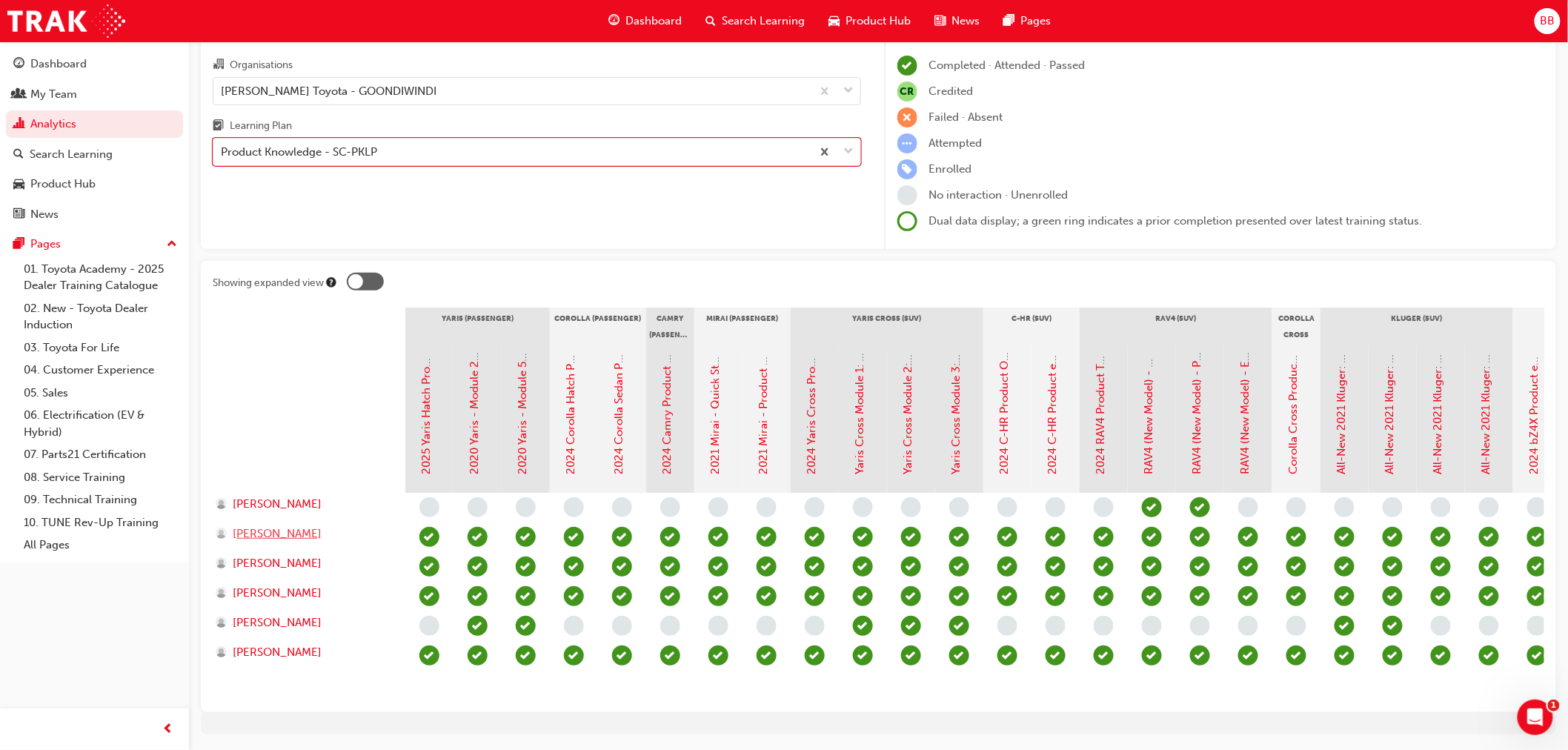
click at [273, 531] on span "[PERSON_NAME]" at bounding box center [277, 534] width 89 height 17
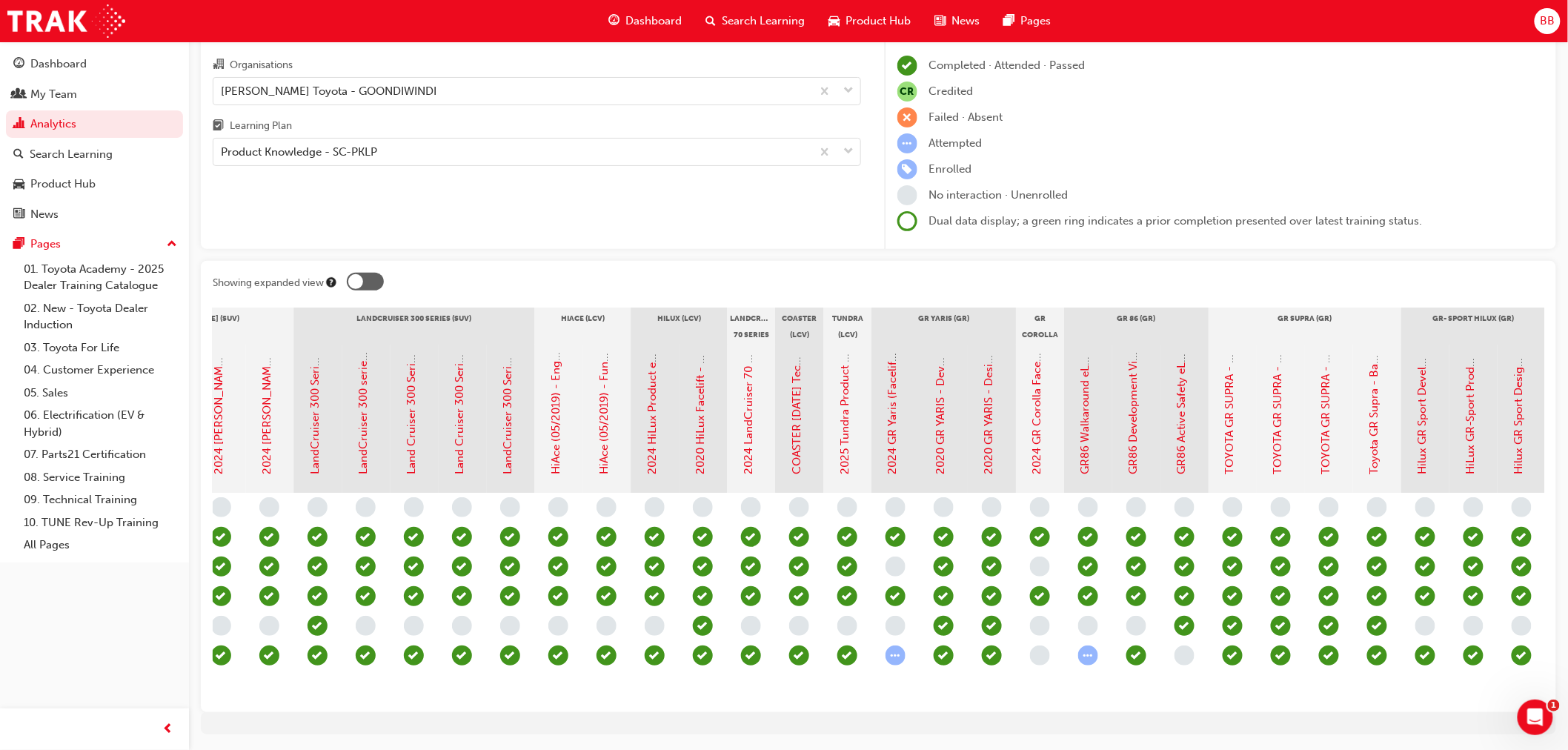
scroll to position [0, 1750]
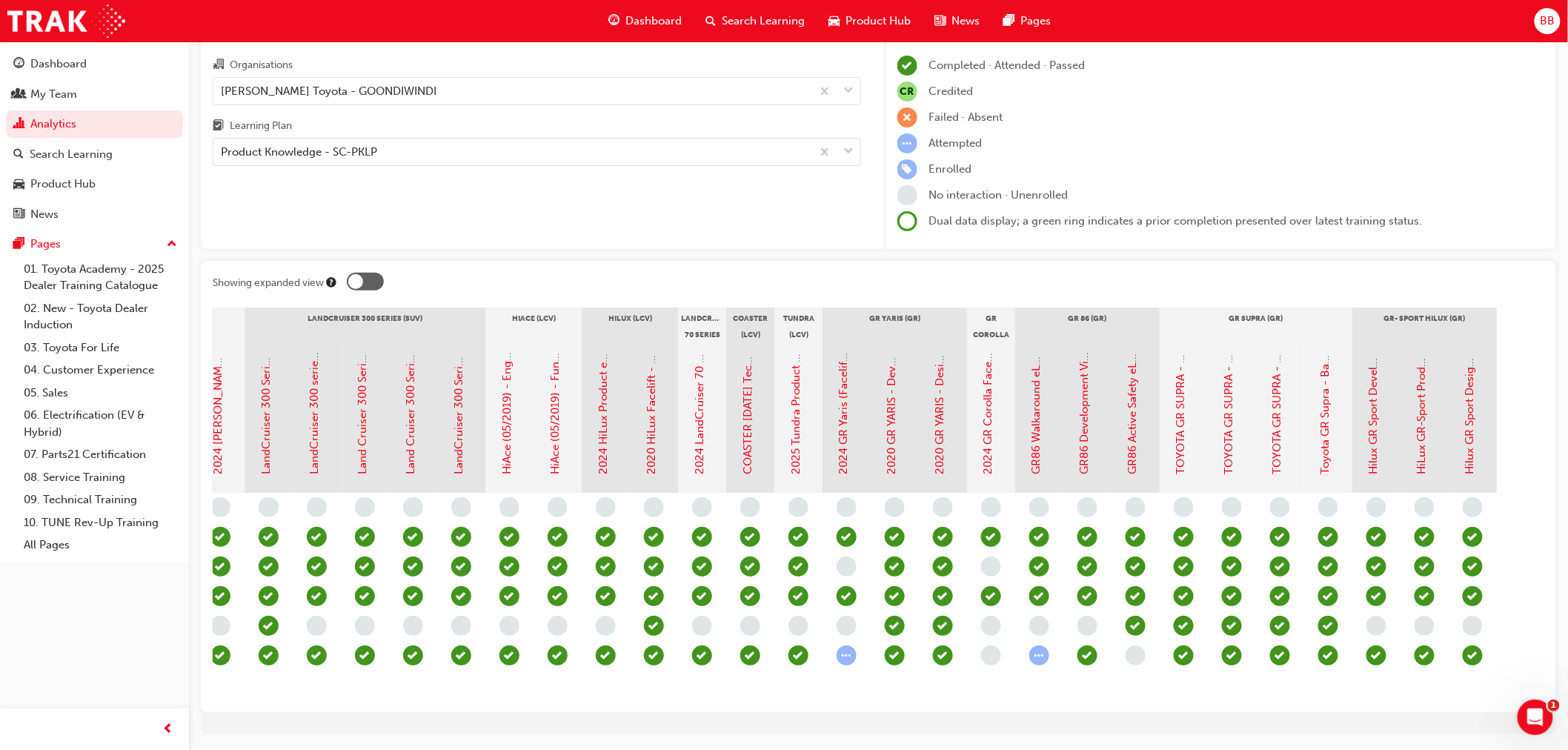
click at [1089, 143] on div "Attempted" at bounding box center [1221, 143] width 647 height 20
drag, startPoint x: 1201, startPoint y: 226, endPoint x: 1199, endPoint y: 234, distance: 8.2
click at [1201, 226] on span "Dual data display; a green ring indicates a prior completion presented over lat…" at bounding box center [1176, 221] width 494 height 13
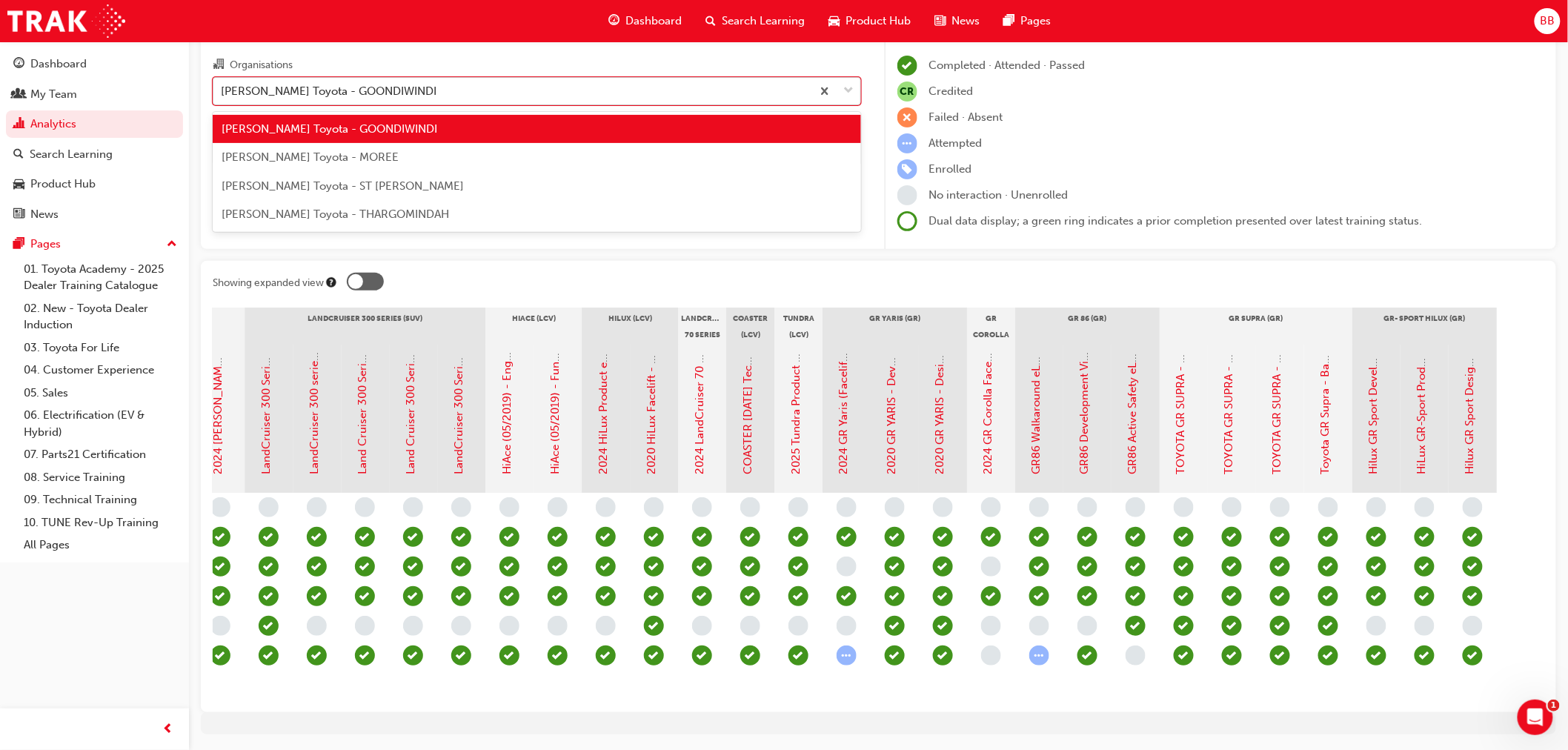
click at [849, 84] on span "down-icon" at bounding box center [849, 91] width 10 height 19
click at [222, 84] on input "Organisations option [PERSON_NAME] Toyota - GOONDIWINDI focused, 1 of 4. 4 resu…" at bounding box center [221, 90] width 2 height 13
click at [523, 170] on div "[PERSON_NAME] Toyota - MOREE" at bounding box center [537, 158] width 648 height 29
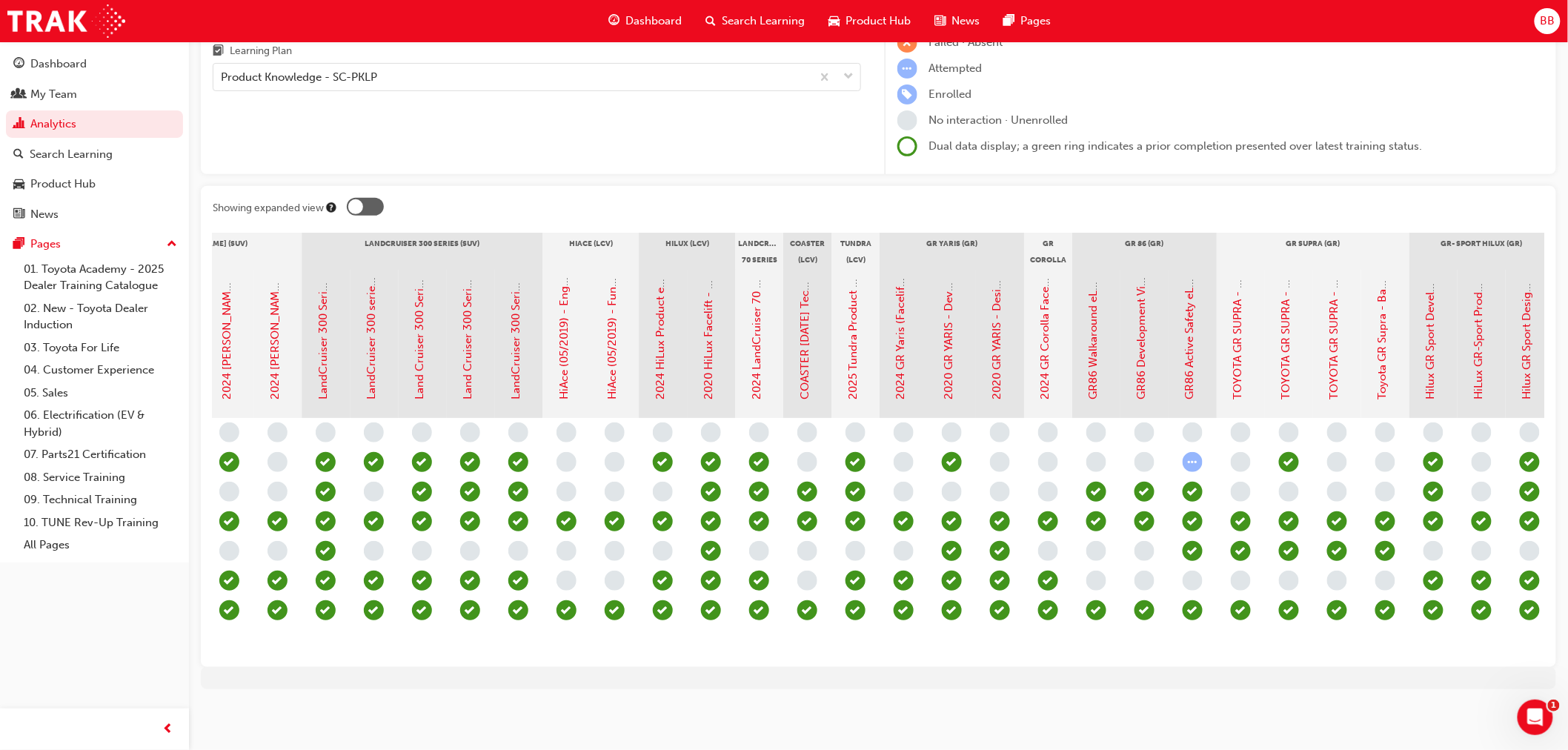
scroll to position [0, 1750]
